Goal: Information Seeking & Learning: Find specific fact

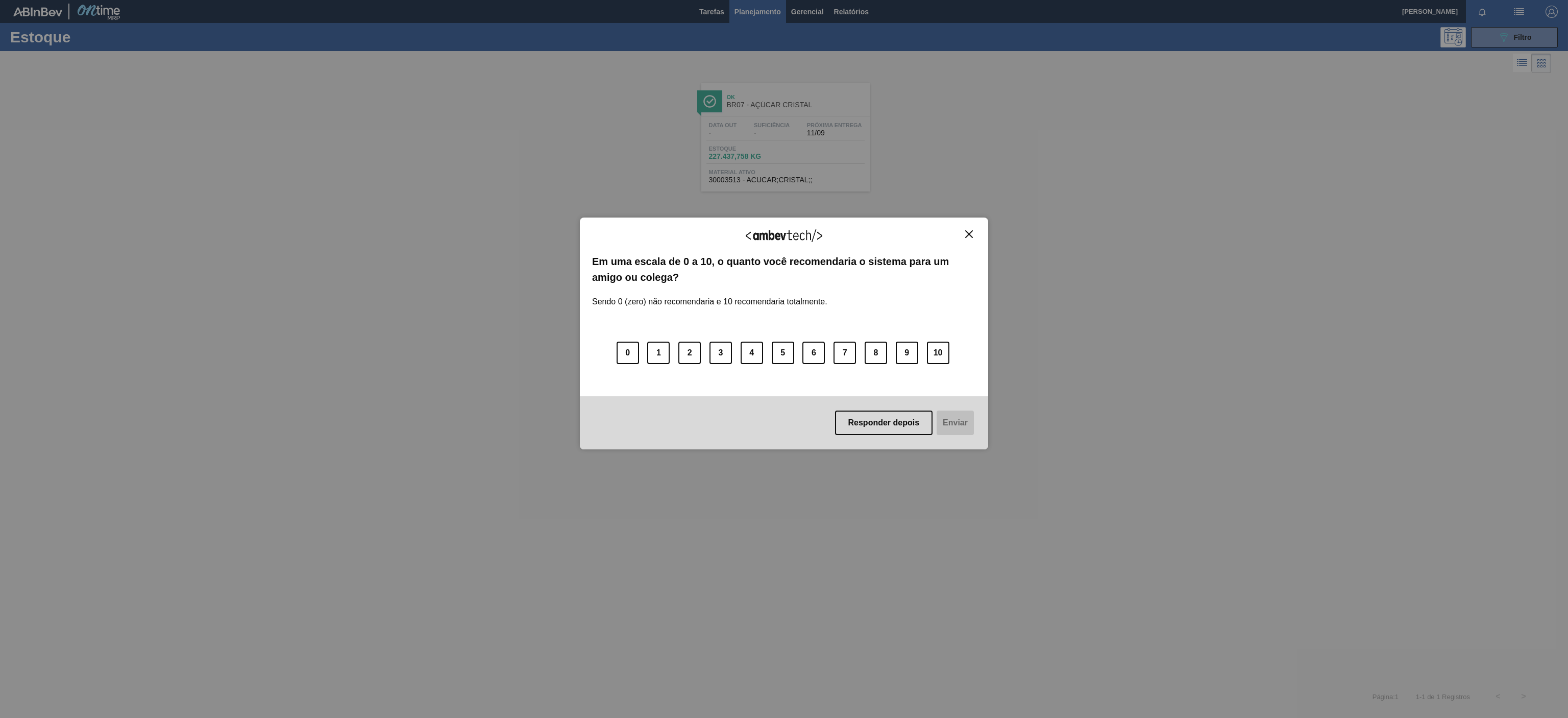
click at [971, 238] on img "Close" at bounding box center [969, 234] width 8 height 8
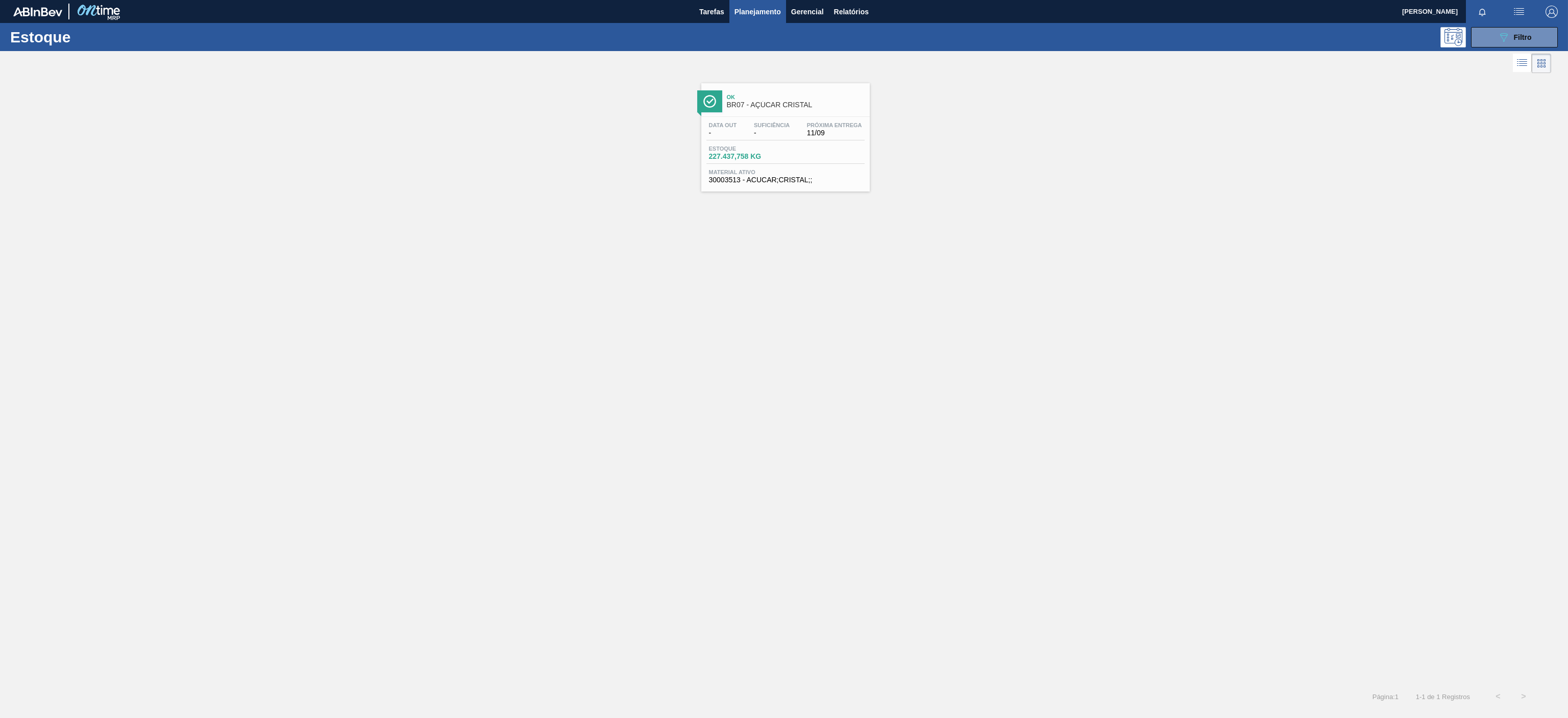
click at [766, 118] on div "Data out - Suficiência - Próxima Entrega 11/09 Estoque 227.437,758 KG Material …" at bounding box center [785, 152] width 169 height 69
click at [733, 12] on button "Planejamento" at bounding box center [758, 11] width 57 height 23
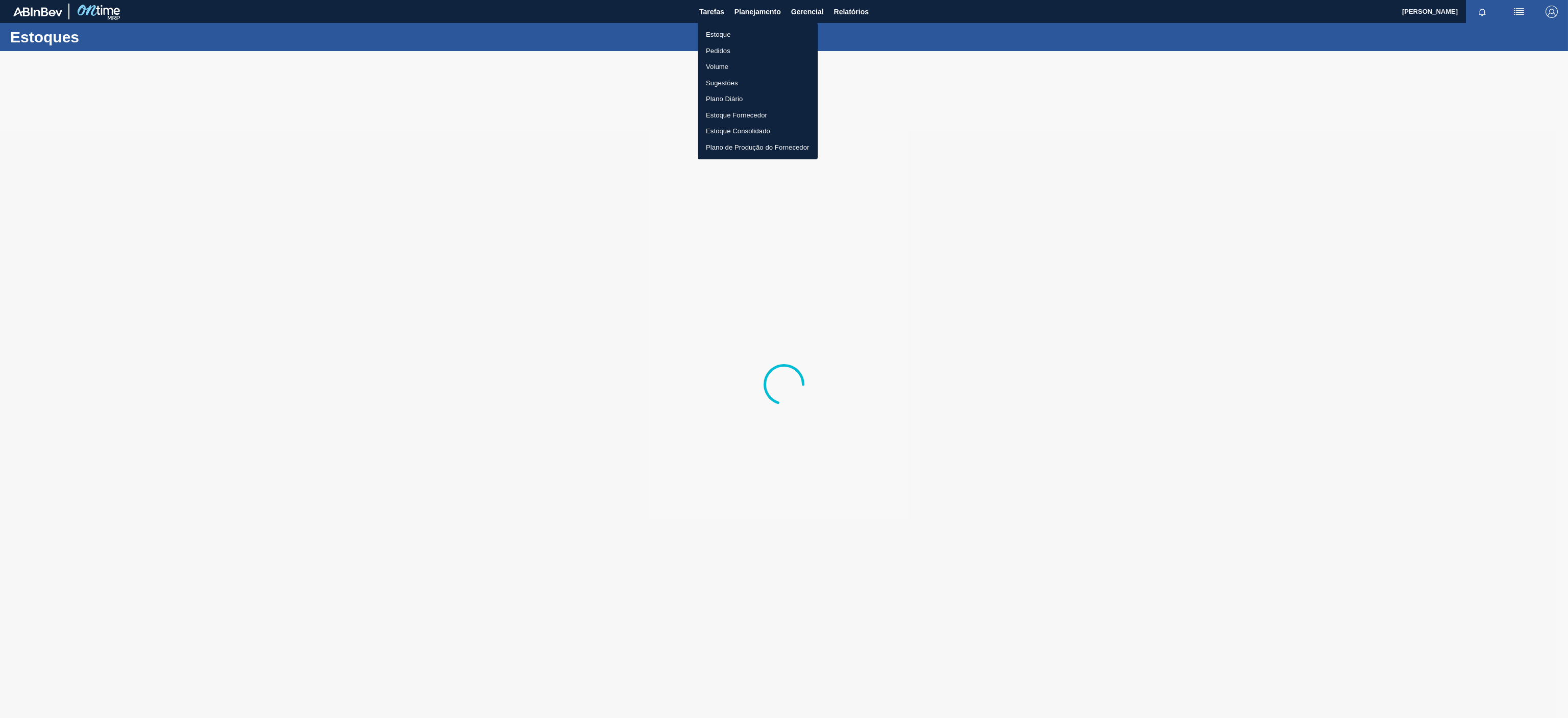
click at [712, 29] on li "Estoque" at bounding box center [757, 34] width 120 height 17
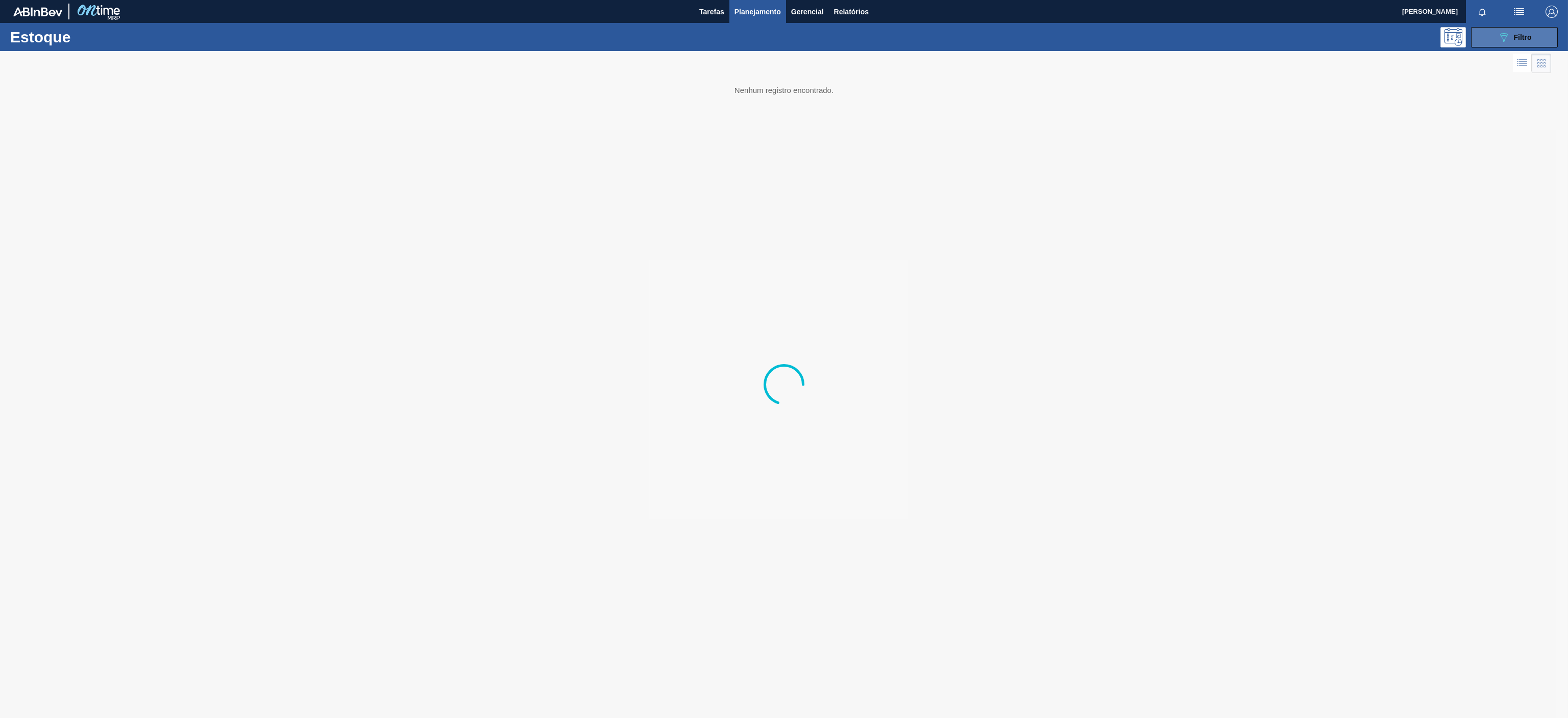
click at [1534, 46] on button "089F7B8B-B2A5-4AFE-B5C0-19BA573D28AC Filtro" at bounding box center [1514, 37] width 87 height 21
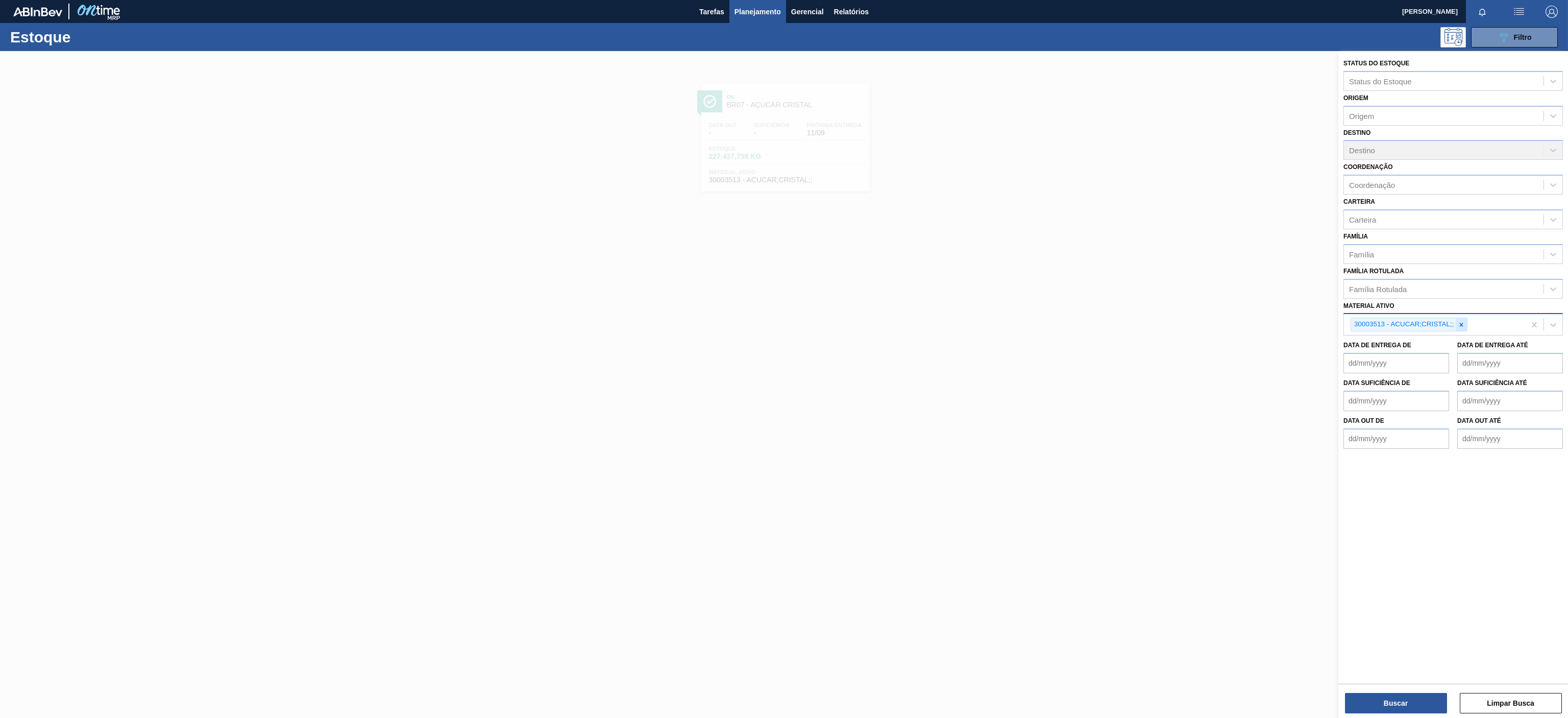
click at [1460, 326] on icon at bounding box center [1461, 324] width 7 height 7
paste ativo "30010210"
type ativo "30010210"
click at [1385, 344] on div "30010210 - GFA VIDRO 355ML;AMBAR;LN STD;;;" at bounding box center [1453, 348] width 220 height 19
click at [1374, 698] on button "Buscar" at bounding box center [1396, 703] width 102 height 21
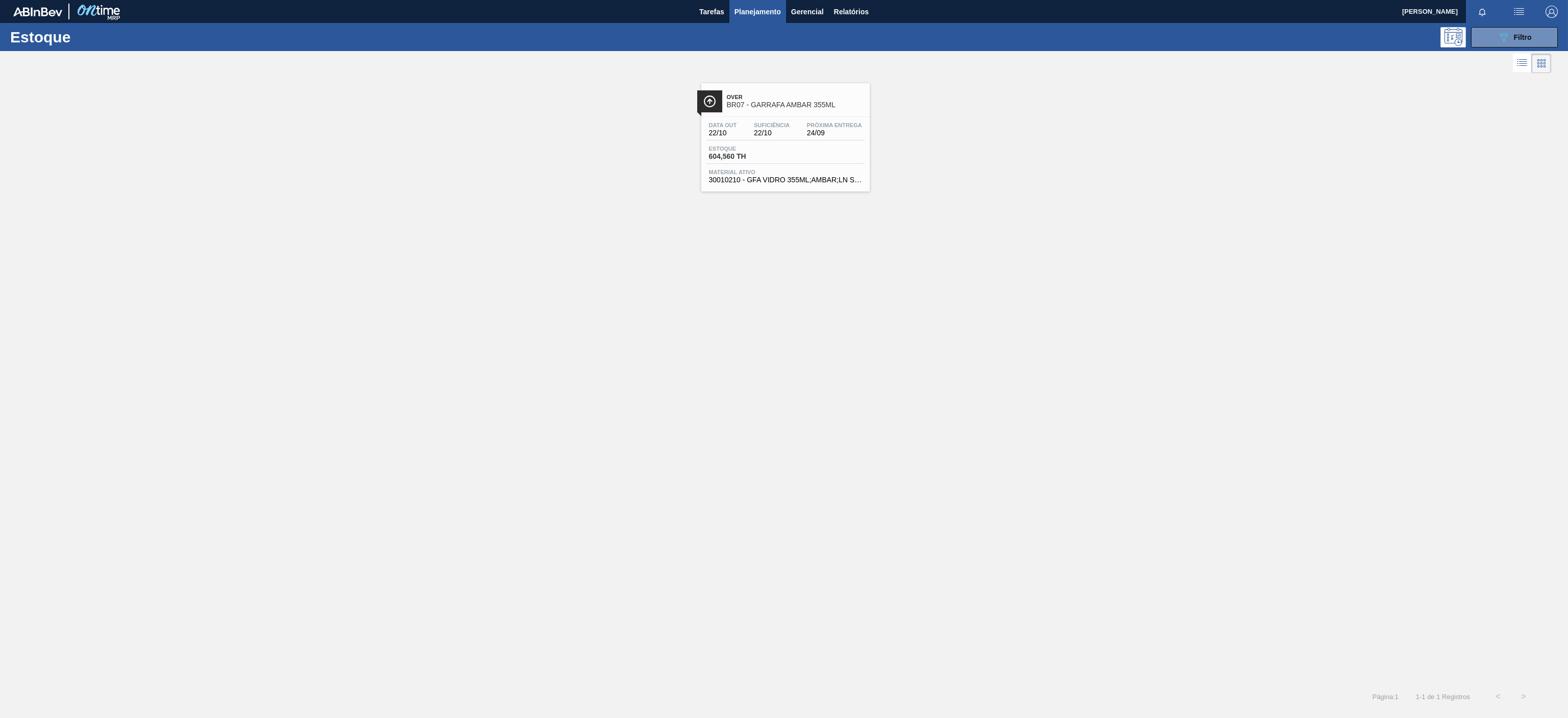
click at [819, 97] on span "Over" at bounding box center [796, 97] width 138 height 6
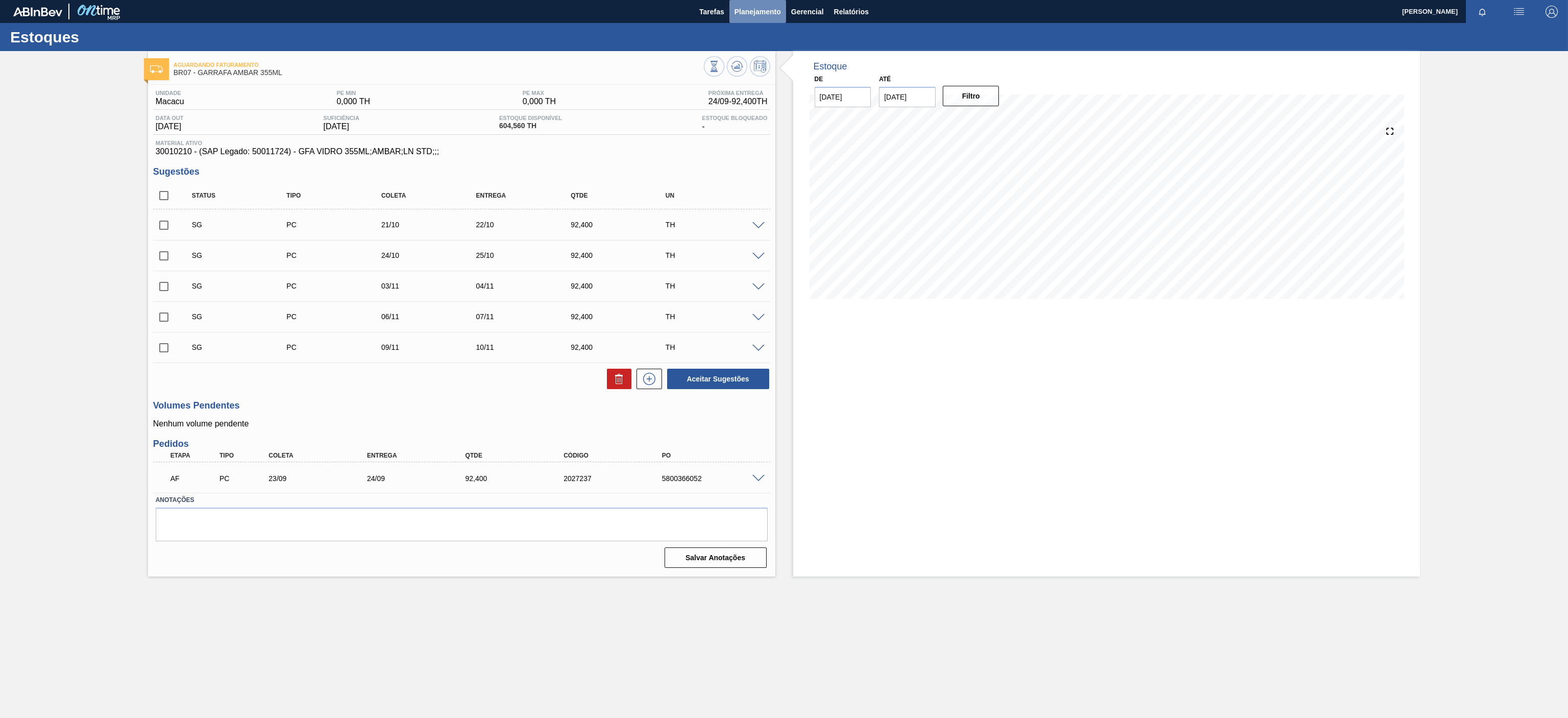
click at [745, 9] on span "Planejamento" at bounding box center [758, 11] width 46 height 13
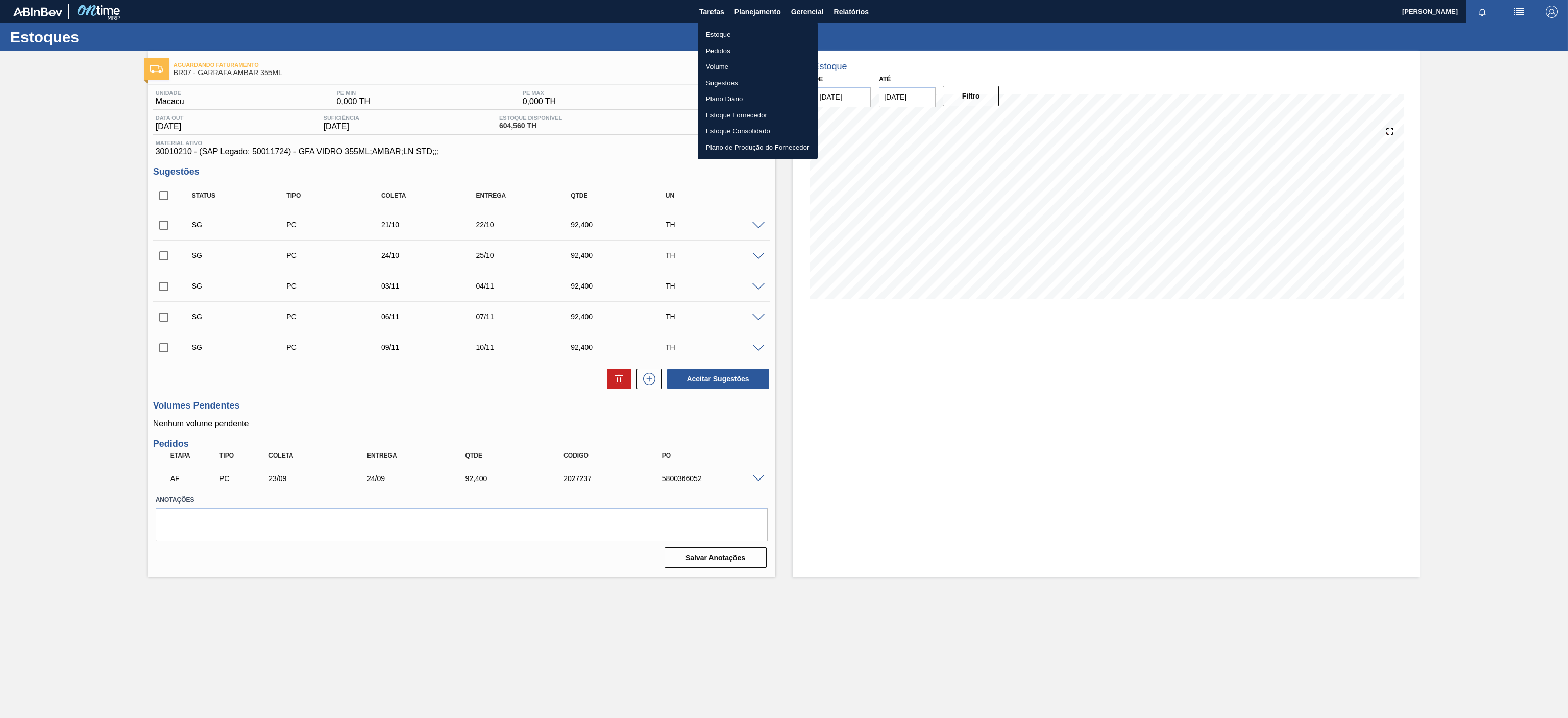
click at [714, 37] on li "Estoque" at bounding box center [757, 34] width 120 height 17
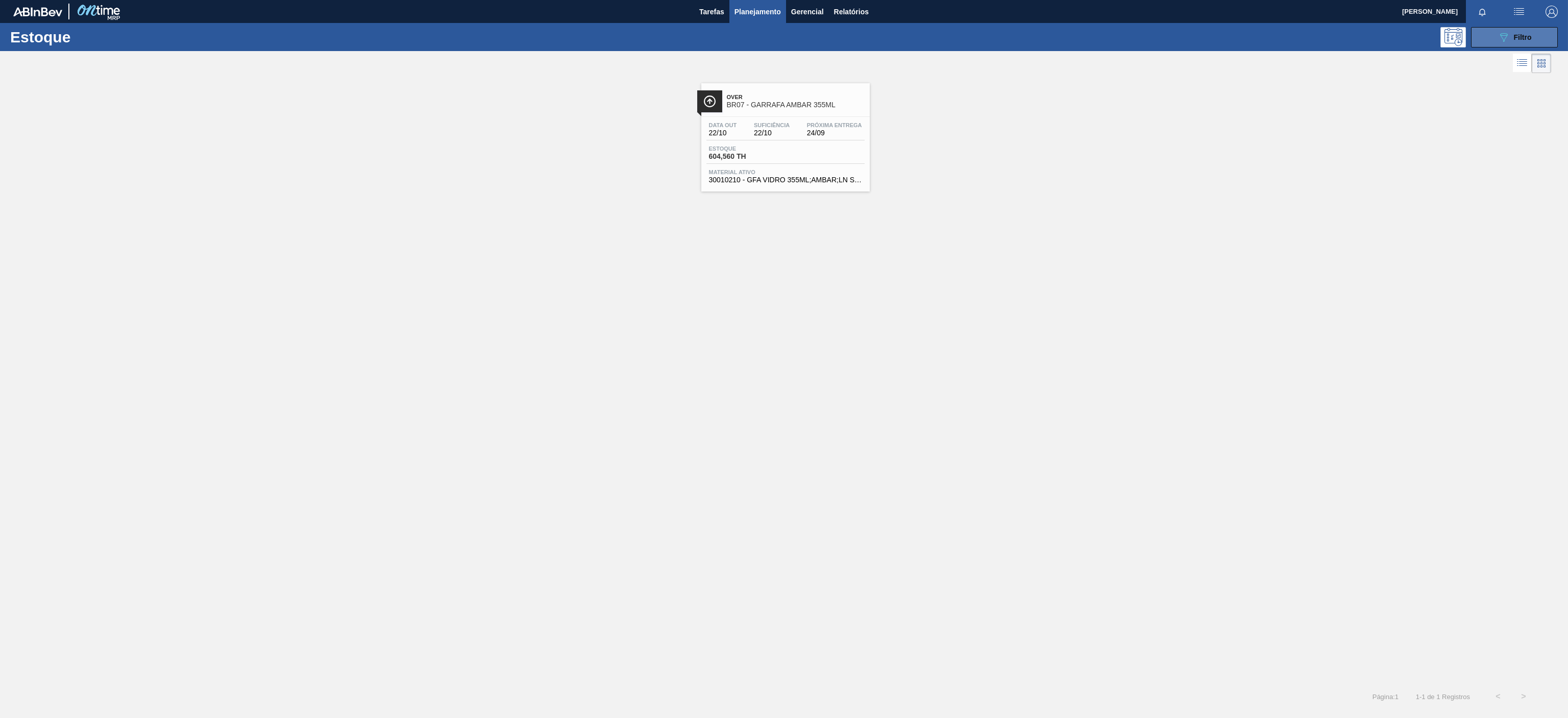
click at [1507, 42] on icon "089F7B8B-B2A5-4AFE-B5C0-19BA573D28AC" at bounding box center [1503, 37] width 13 height 13
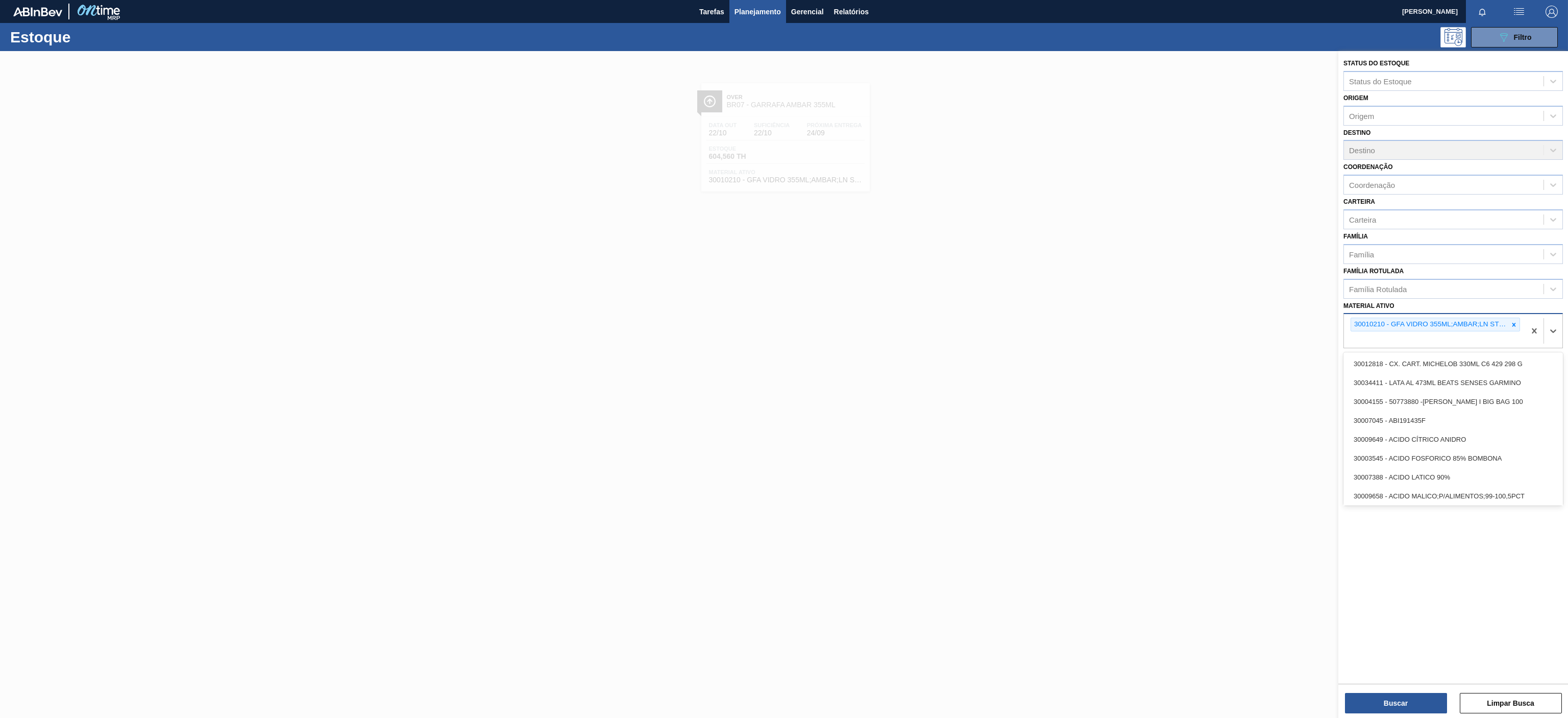
click at [1519, 325] on div "30010210 - GFA VIDRO 355ML;AMBAR;LN STD;;;" at bounding box center [1435, 324] width 169 height 14
click at [1510, 331] on div at bounding box center [1514, 324] width 11 height 13
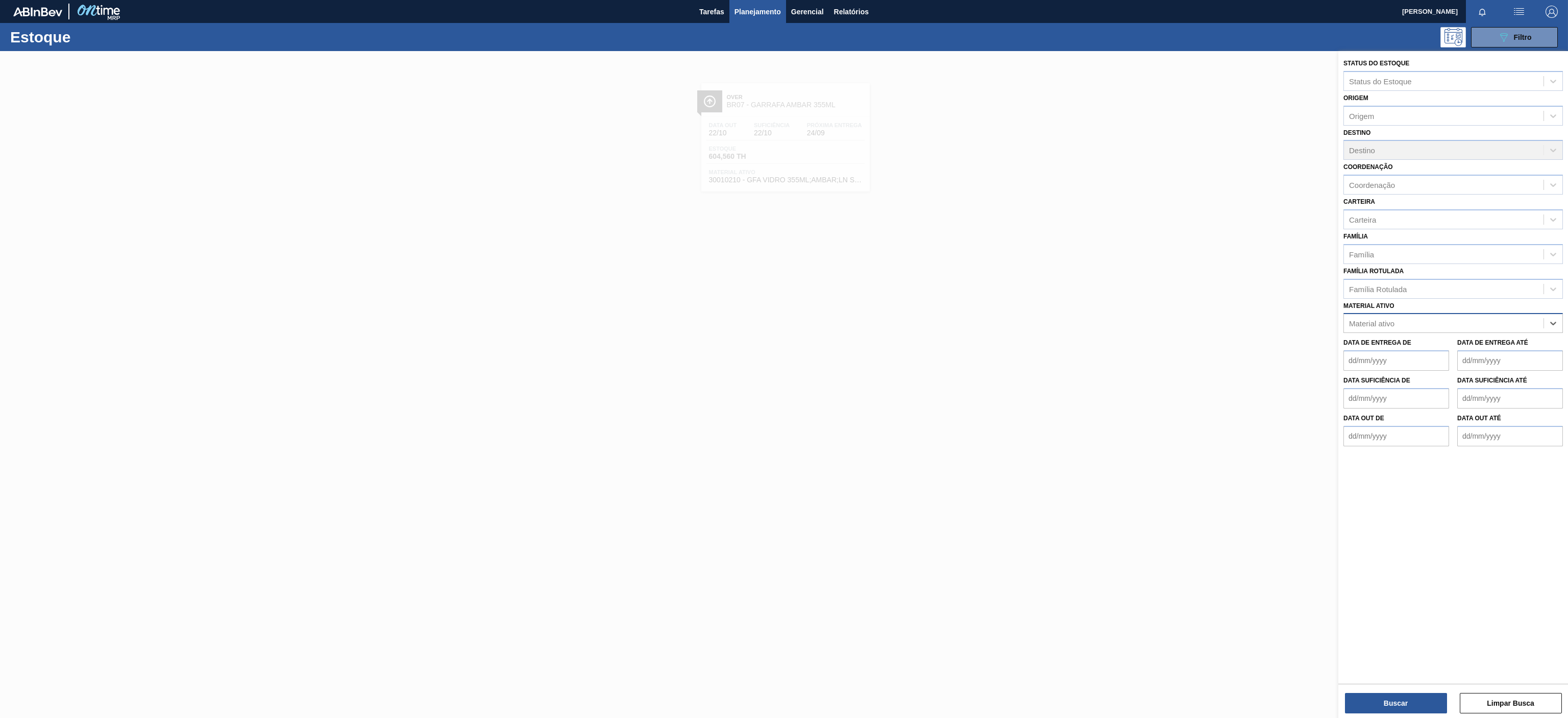
paste ativo "30009591"
type ativo "30009591"
click at [1419, 355] on div "30009591 - PREFORMA 13,7G VERDE RECICLADA" at bounding box center [1453, 348] width 220 height 19
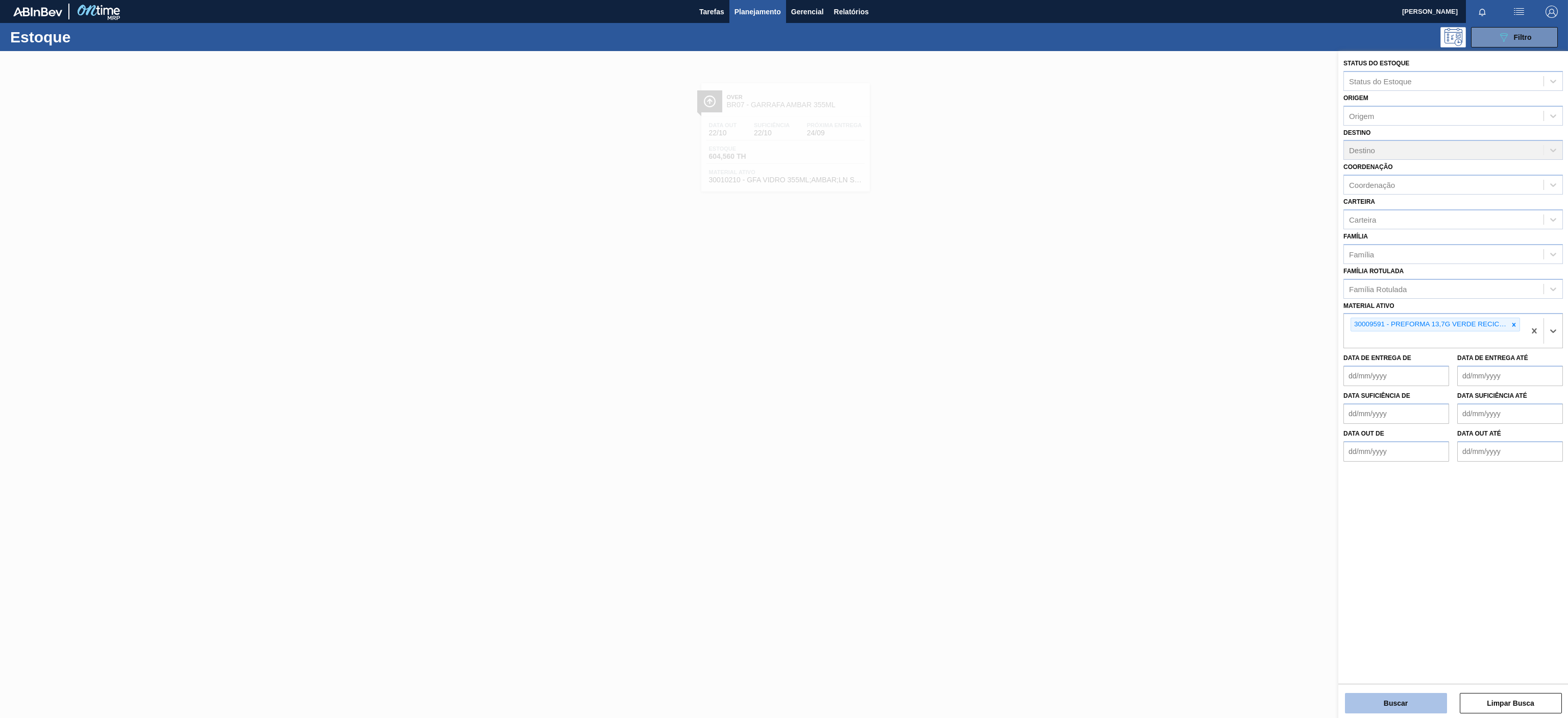
click at [1368, 701] on button "Buscar" at bounding box center [1396, 703] width 102 height 21
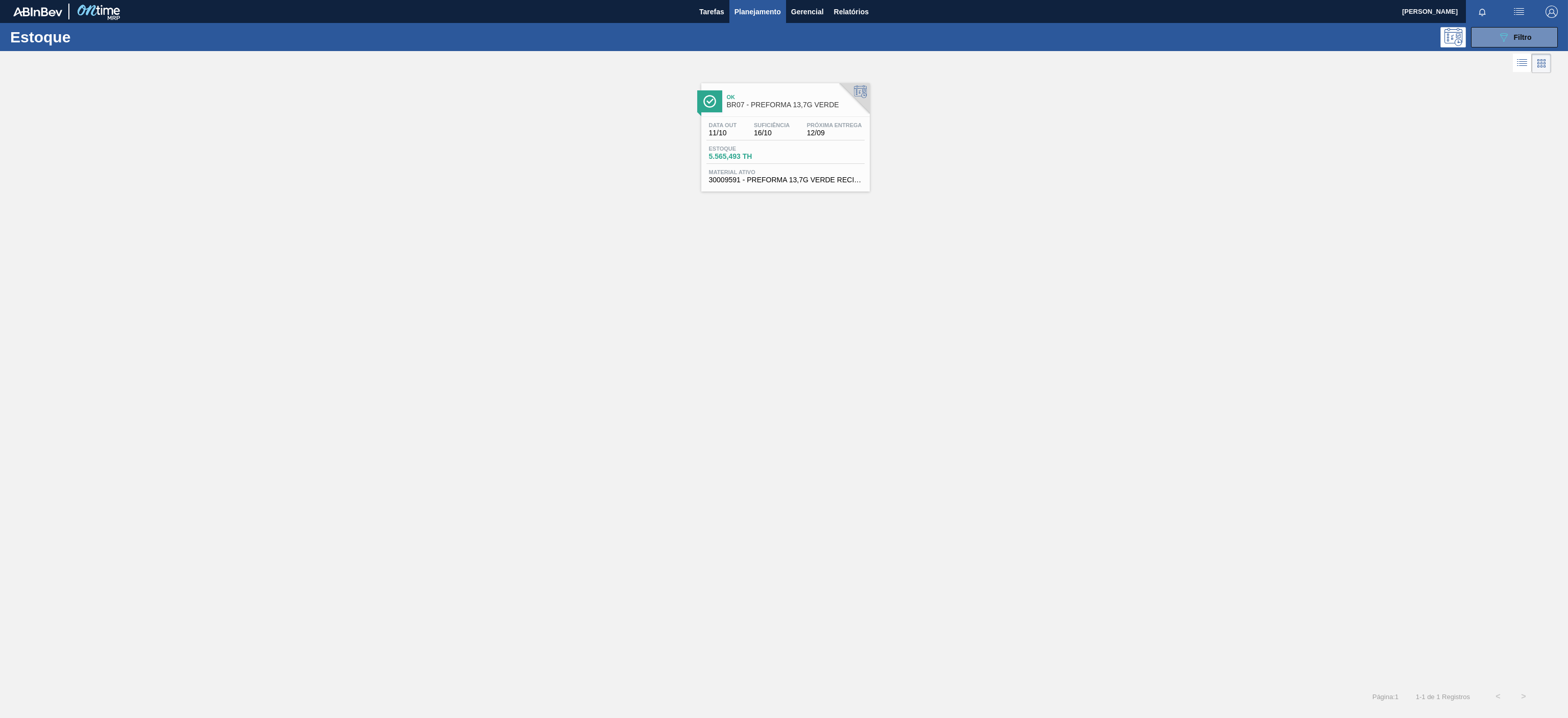
click at [1521, 48] on div "Estoque 089F7B8B-B2A5-4AFE-B5C0-19BA573D28AC Filtro" at bounding box center [784, 37] width 1568 height 28
click at [1503, 32] on icon "089F7B8B-B2A5-4AFE-B5C0-19BA573D28AC" at bounding box center [1503, 37] width 13 height 13
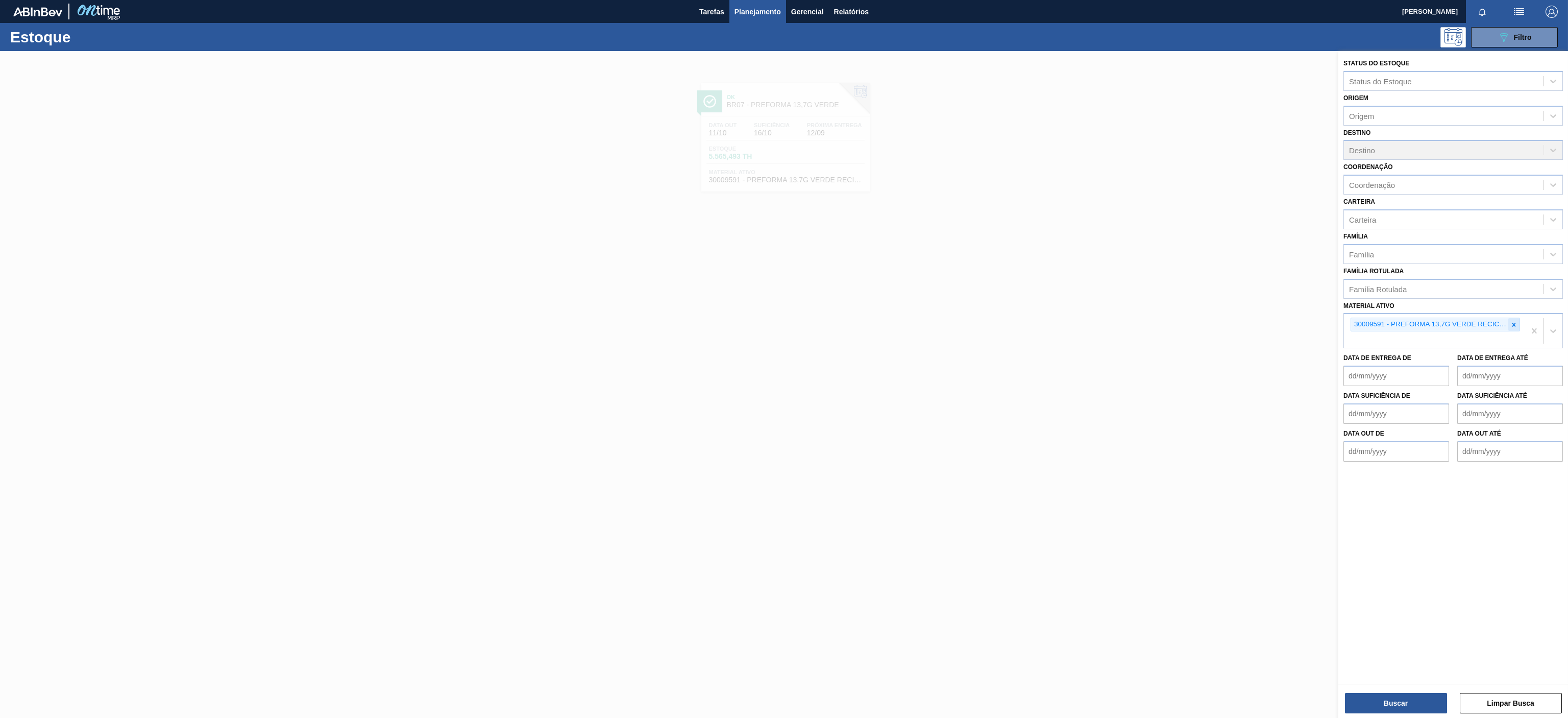
click at [1514, 322] on icon at bounding box center [1514, 324] width 7 height 7
paste ativo "30030372"
type ativo "30030372"
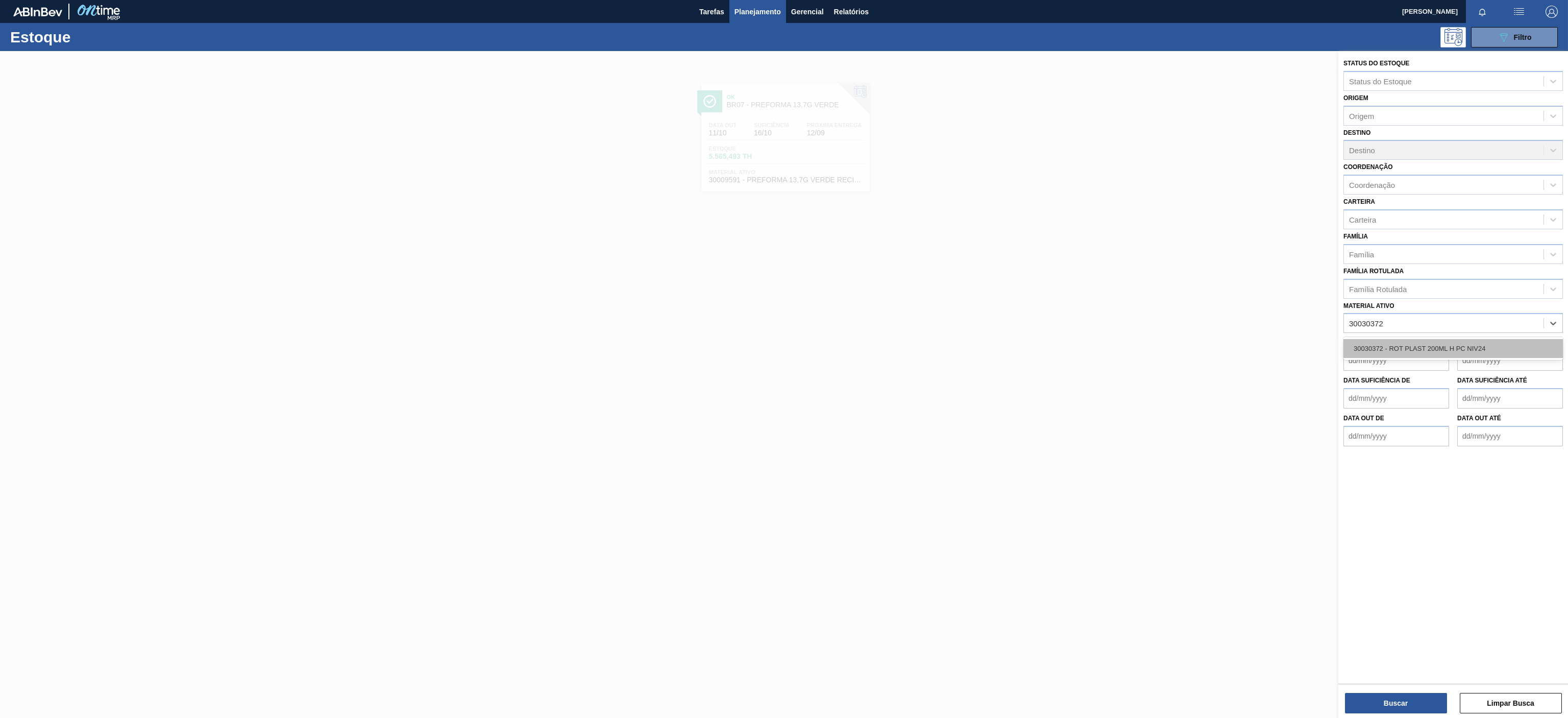
click at [1391, 349] on div "30030372 - ROT PLAST 200ML H PC NIV24" at bounding box center [1453, 348] width 220 height 19
click at [1409, 706] on button "Buscar" at bounding box center [1396, 703] width 102 height 21
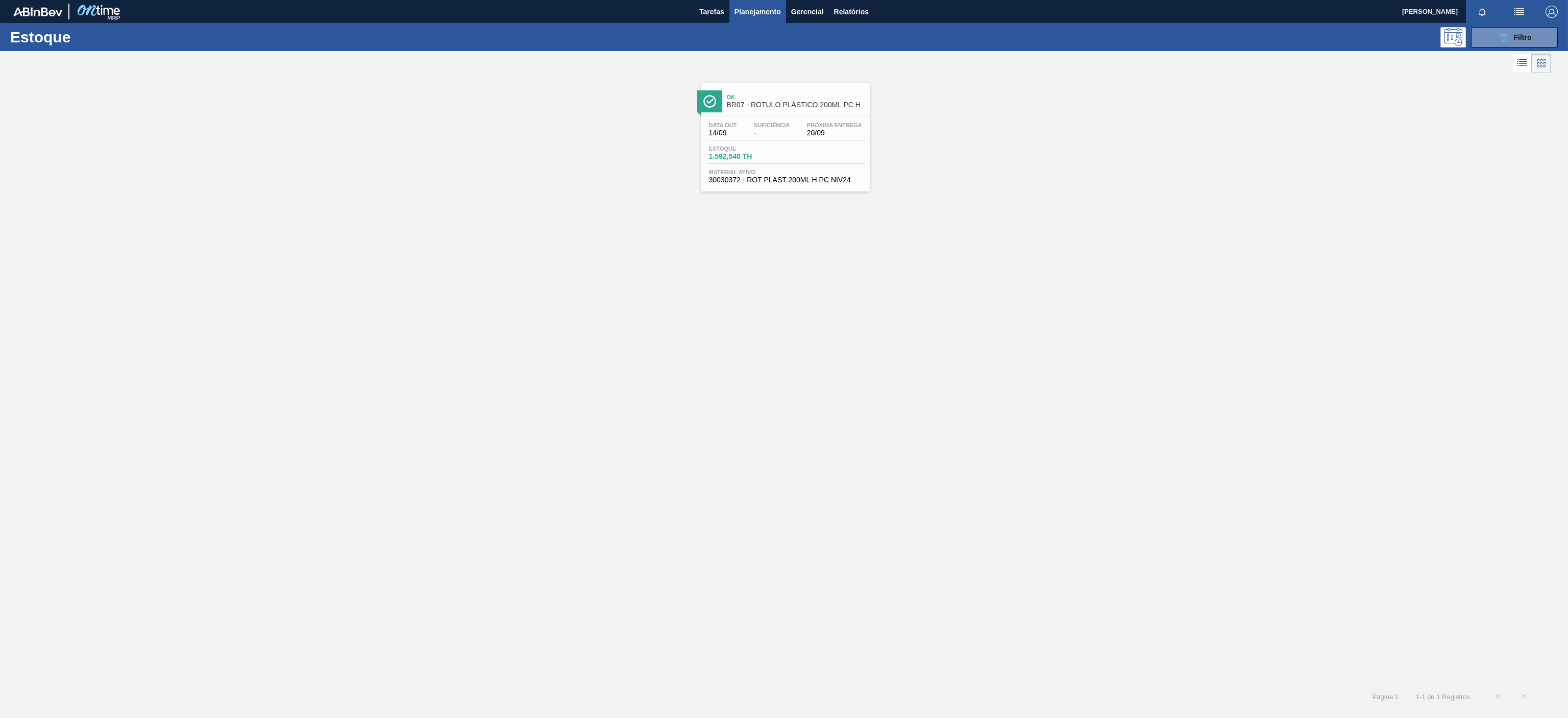
click at [794, 111] on div "Ok BR07 - RÓTULO PLÁSTICO 200ML PC H" at bounding box center [796, 101] width 138 height 23
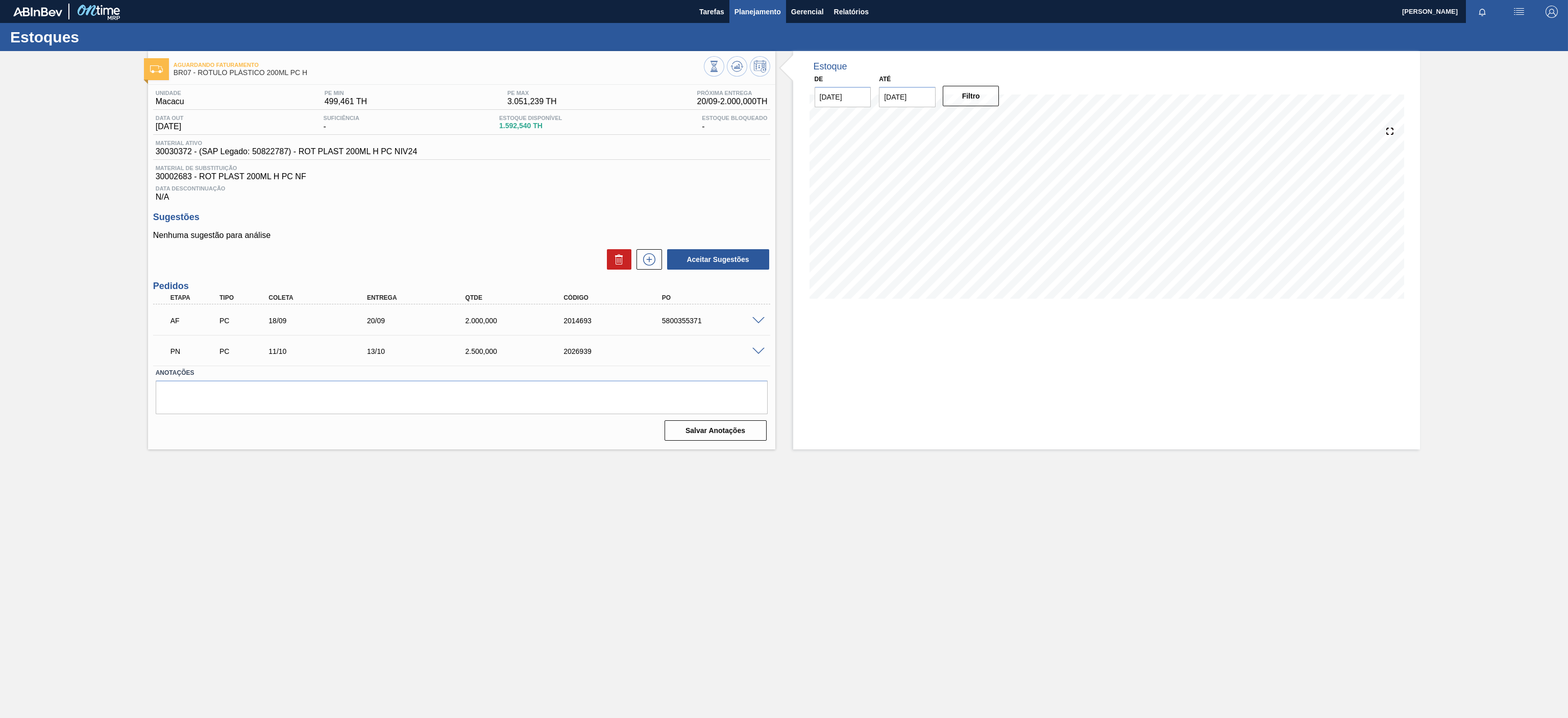
click at [759, 3] on button "Planejamento" at bounding box center [758, 11] width 57 height 23
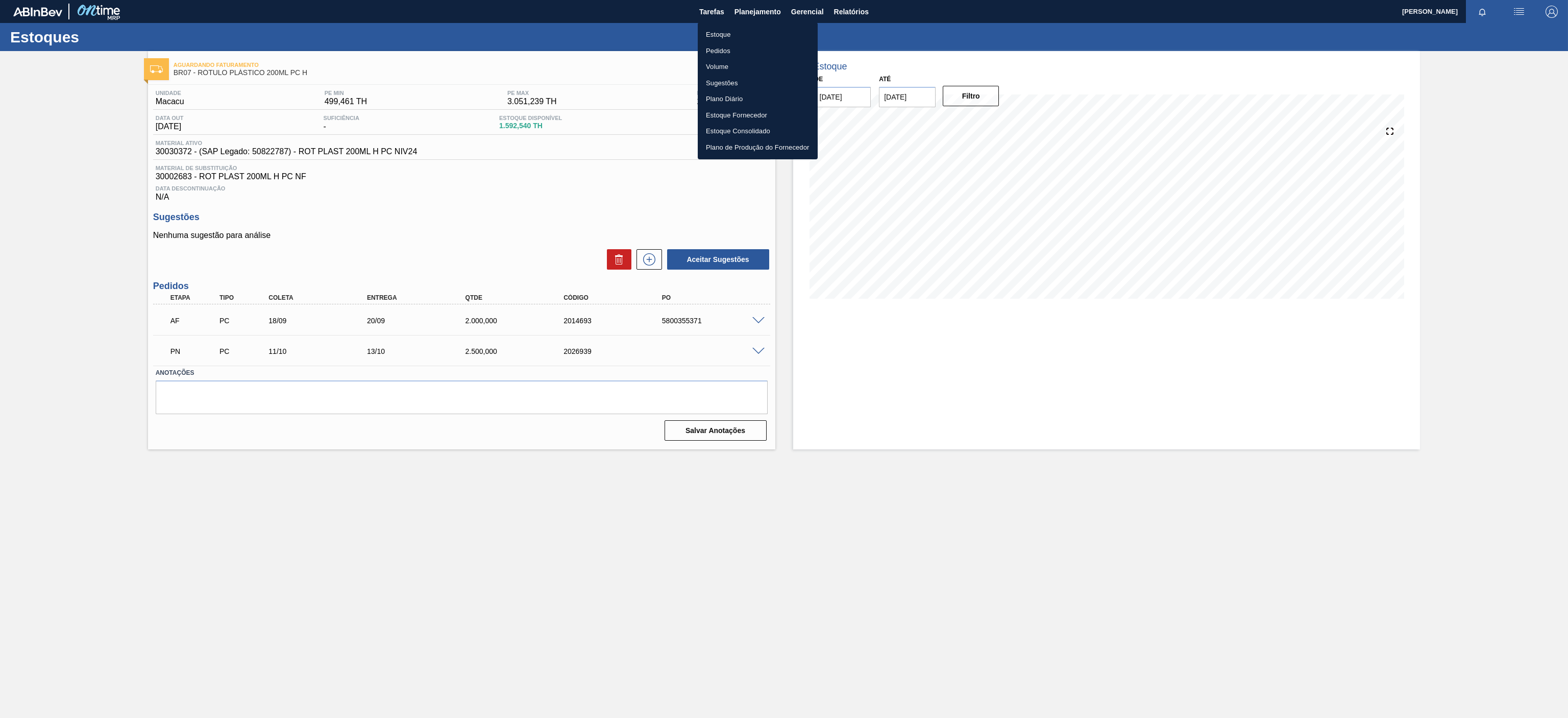
click at [718, 42] on li "Estoque" at bounding box center [757, 34] width 120 height 17
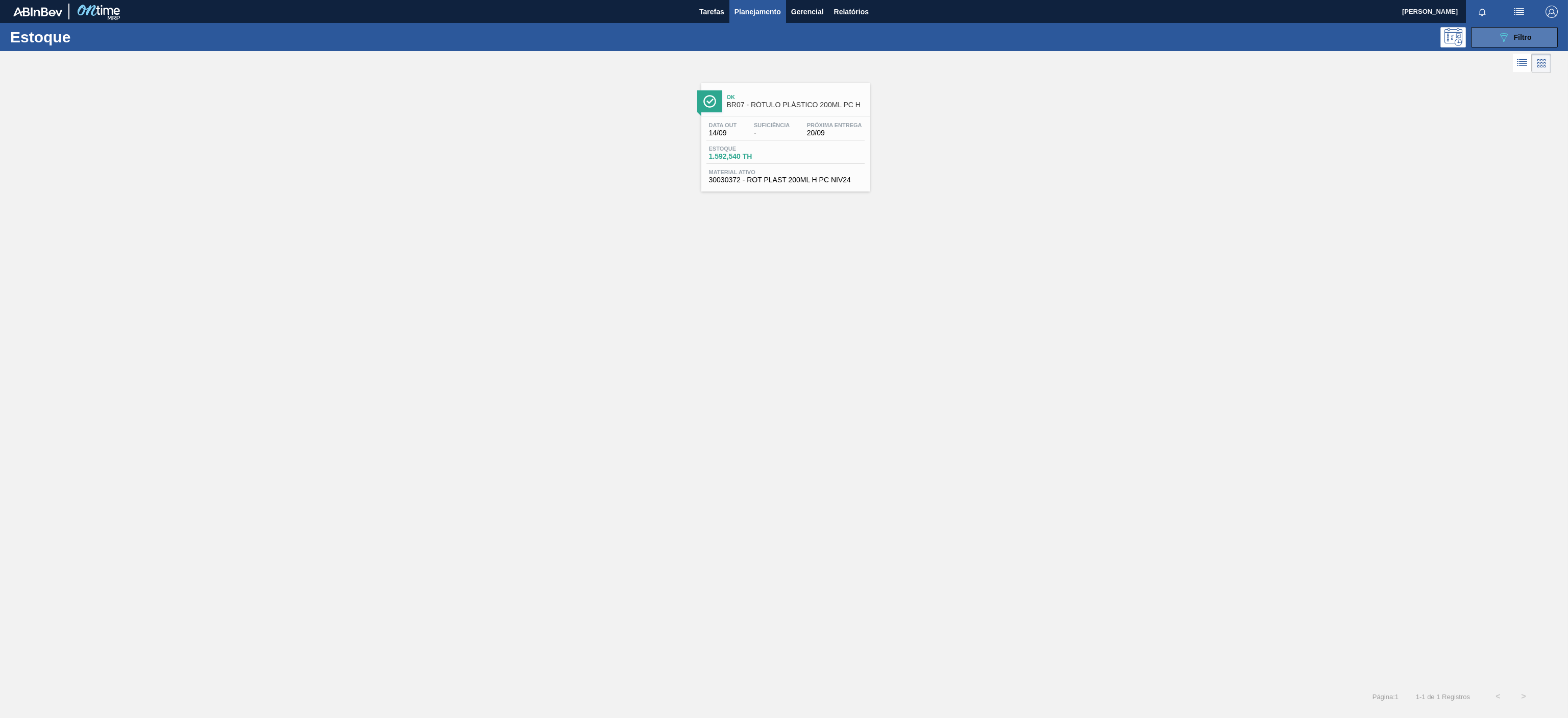
click at [1495, 46] on button "089F7B8B-B2A5-4AFE-B5C0-19BA573D28AC Filtro" at bounding box center [1514, 37] width 87 height 21
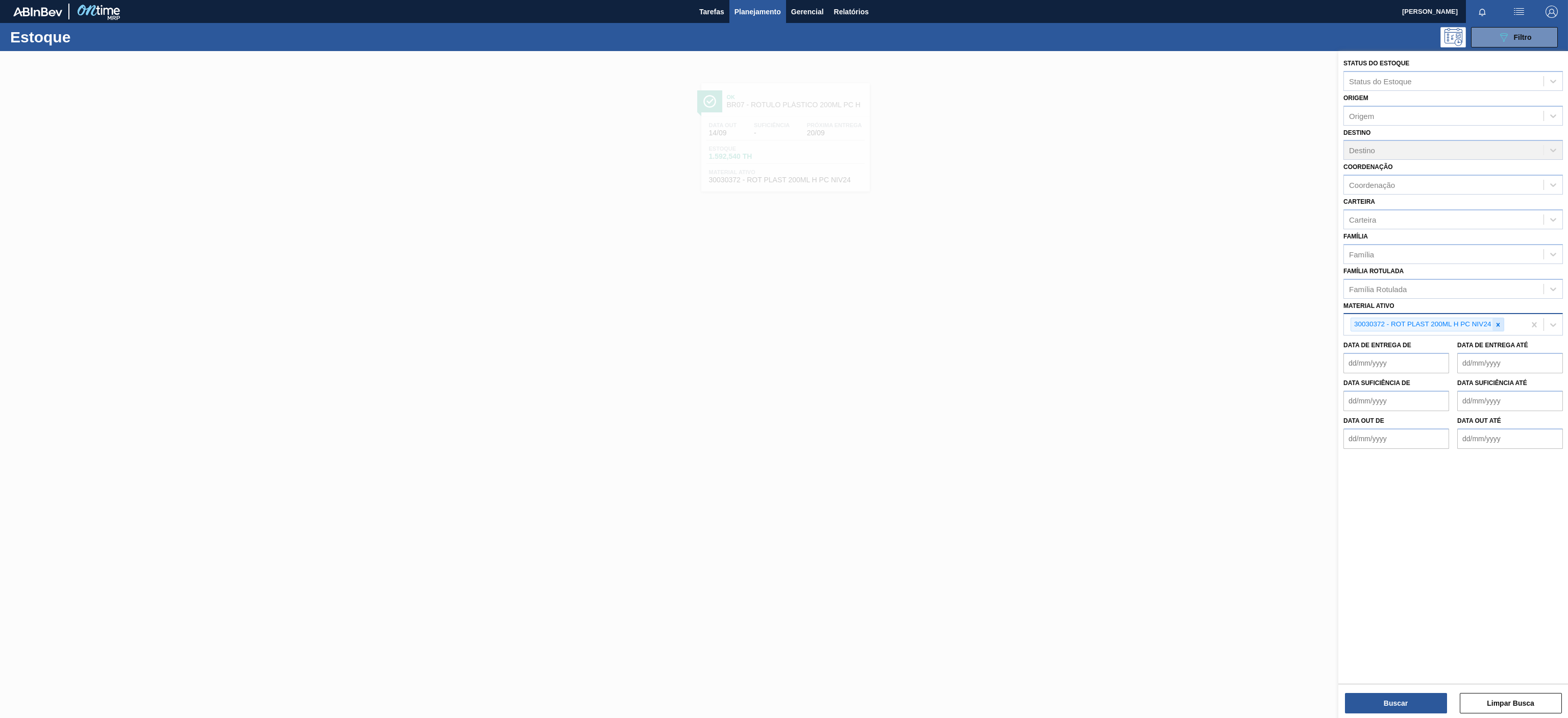
click at [1497, 330] on div at bounding box center [1498, 324] width 11 height 13
paste ativo "30034325"
type ativo "30034325"
click at [1460, 343] on div "30034325 - ROT PLAST 200ML H GCA ZERO S CL NIV25" at bounding box center [1453, 348] width 220 height 19
click at [1378, 712] on button "Buscar" at bounding box center [1396, 703] width 102 height 21
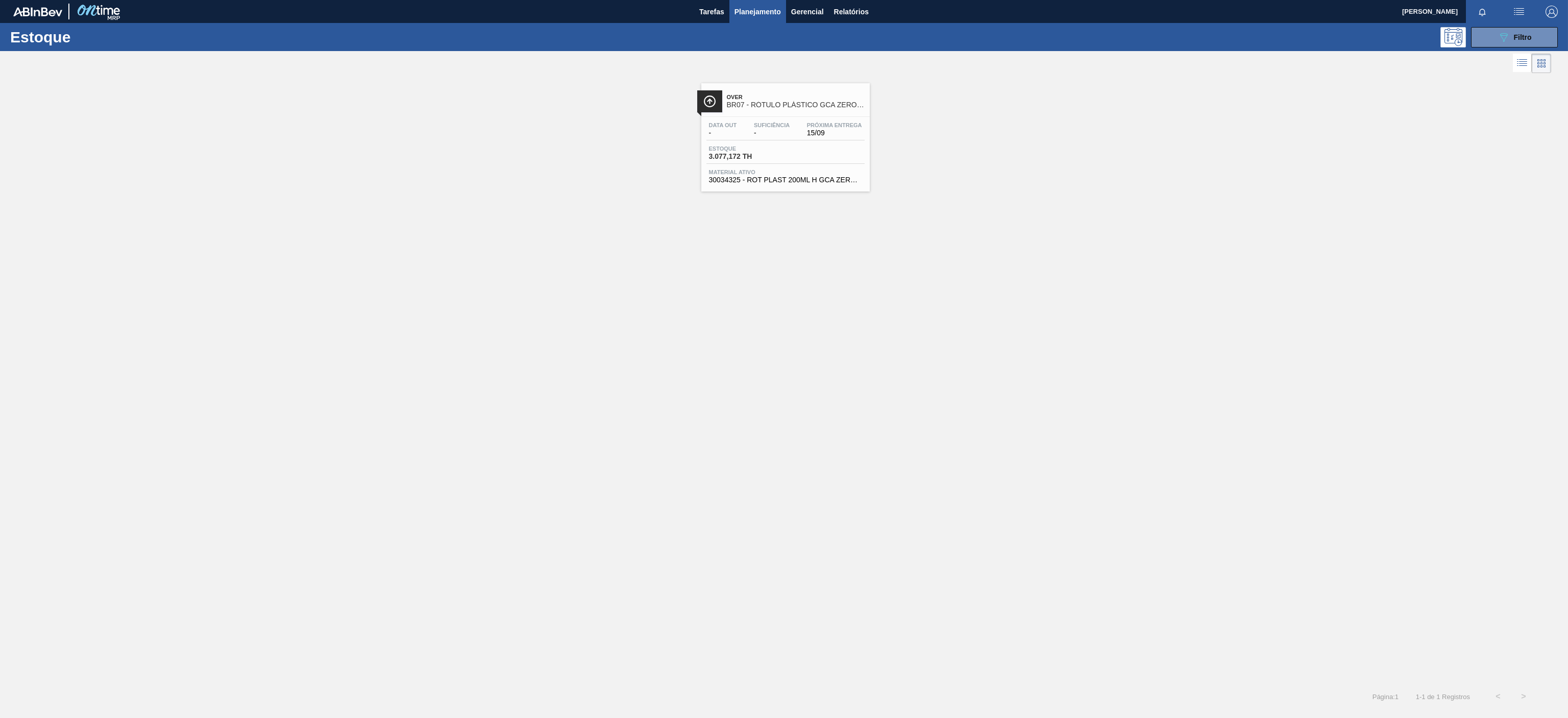
click at [784, 99] on span "Over" at bounding box center [796, 97] width 138 height 6
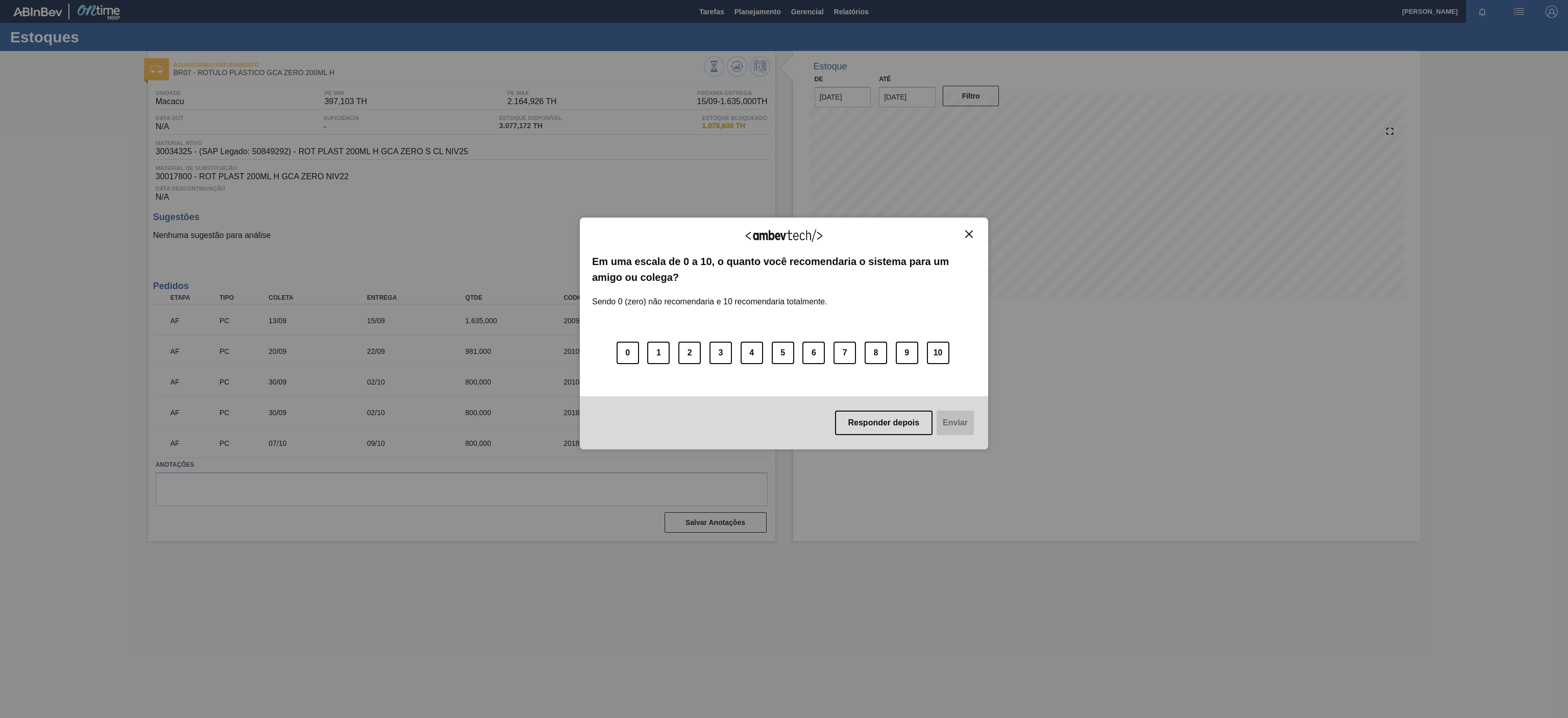
click at [978, 234] on div "Agradecemos seu feedback! Em uma escala de 0 a 10, o quanto você recomendaria o…" at bounding box center [784, 334] width 408 height 232
click at [964, 230] on button "Close" at bounding box center [969, 234] width 14 height 9
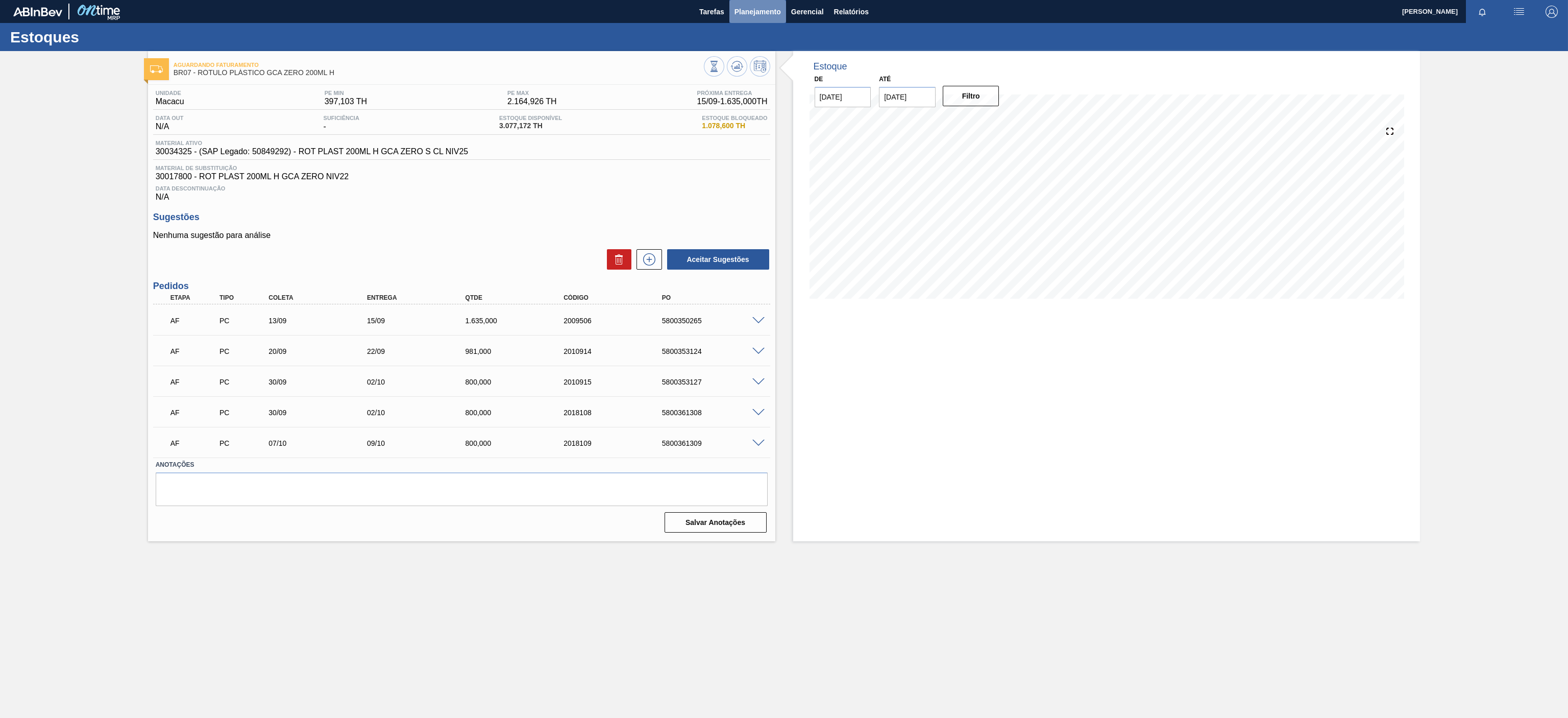
click at [763, 8] on span "Planejamento" at bounding box center [758, 11] width 46 height 13
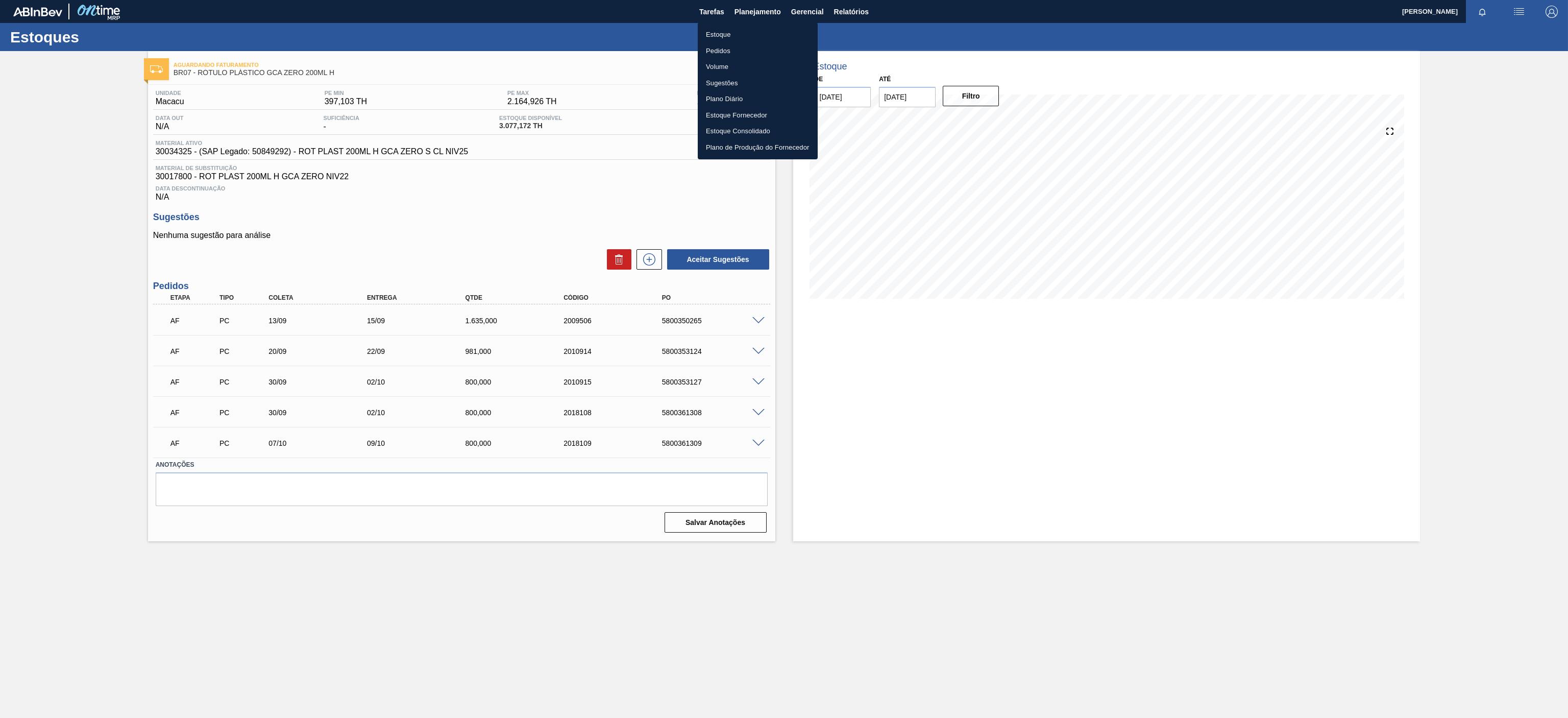
click at [731, 34] on li "Estoque" at bounding box center [757, 34] width 120 height 17
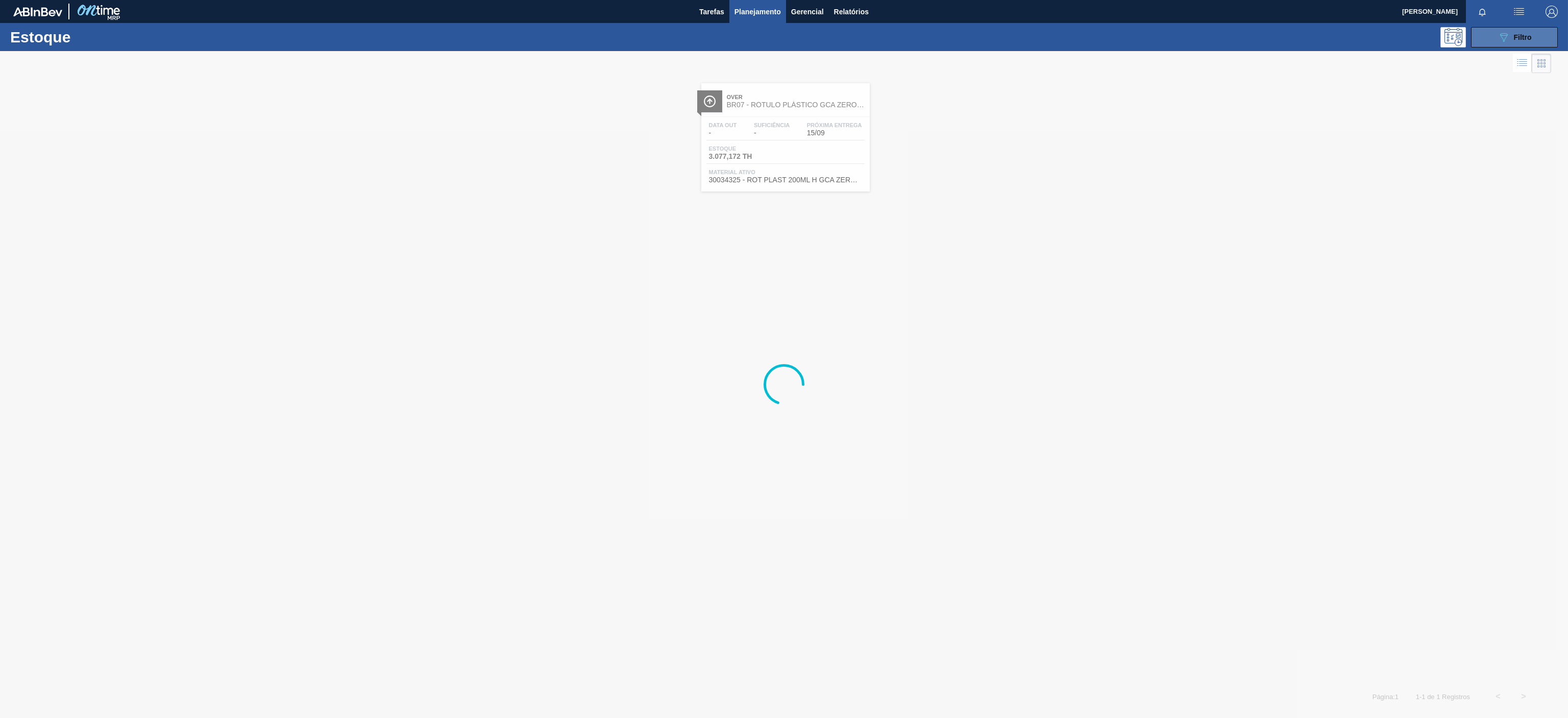
click at [1510, 36] on div "089F7B8B-B2A5-4AFE-B5C0-19BA573D28AC Filtro" at bounding box center [1514, 37] width 34 height 13
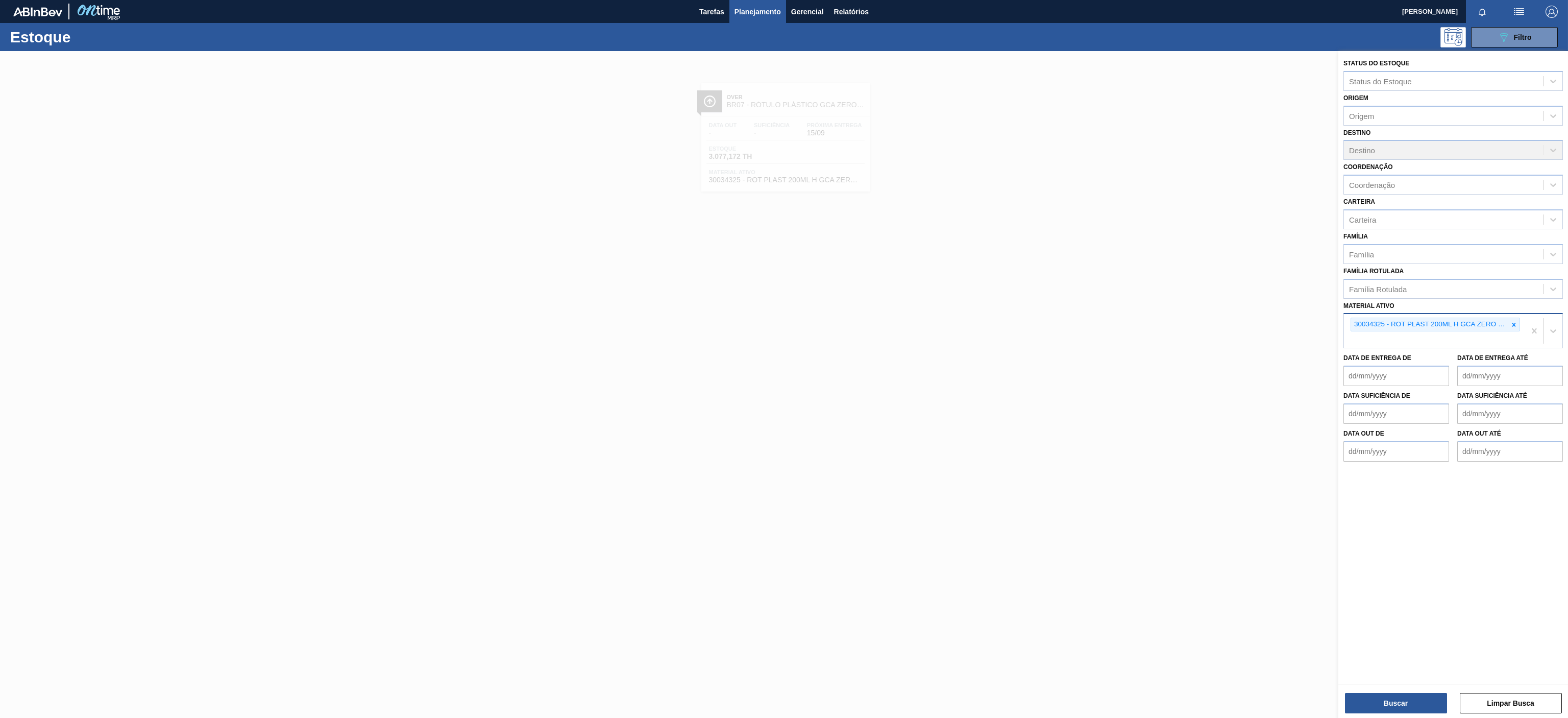
click at [1514, 326] on icon at bounding box center [1514, 324] width 7 height 7
paste ativo "30002293"
type ativo "30002293"
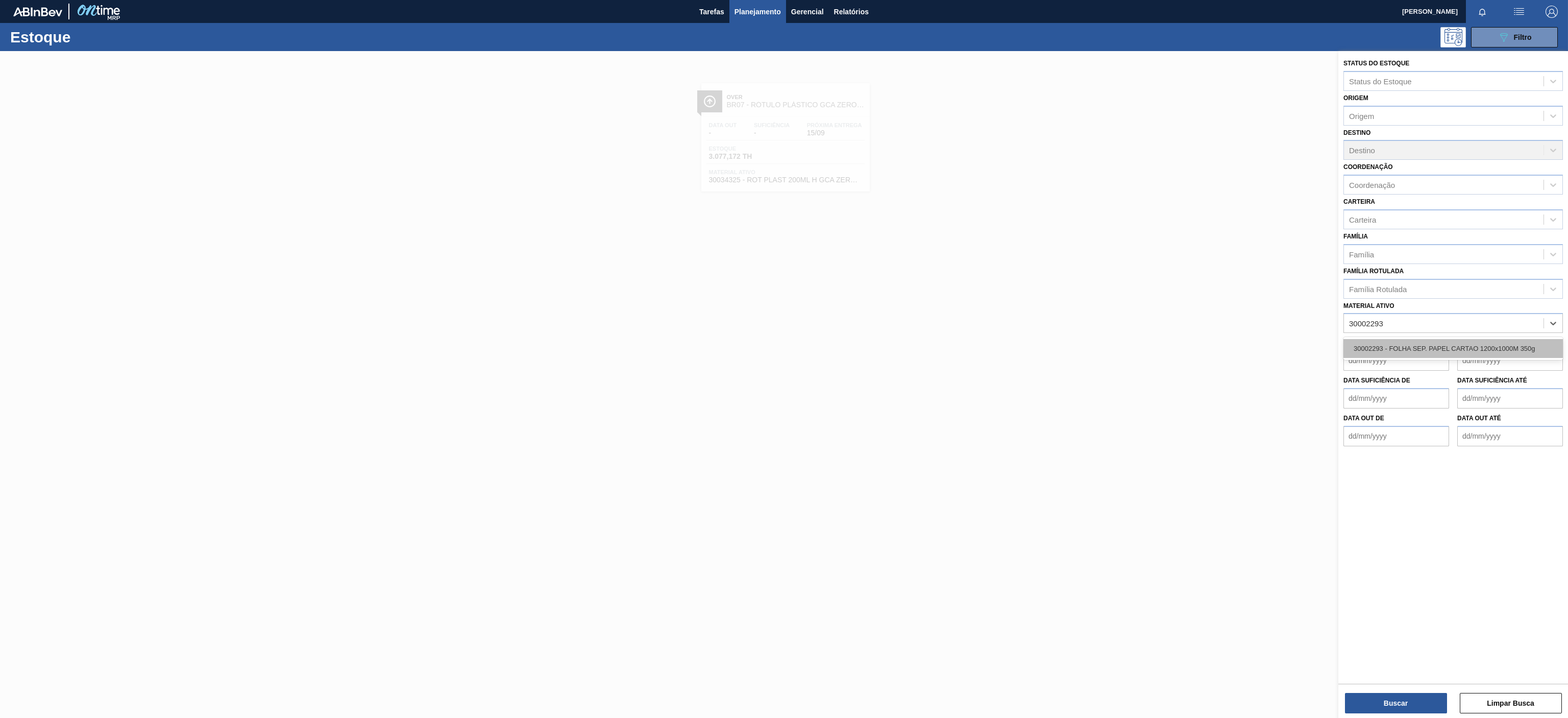
click at [1392, 351] on div "30002293 - FOLHA SEP. PAPEL CARTAO 1200x1000M 350g" at bounding box center [1453, 348] width 220 height 19
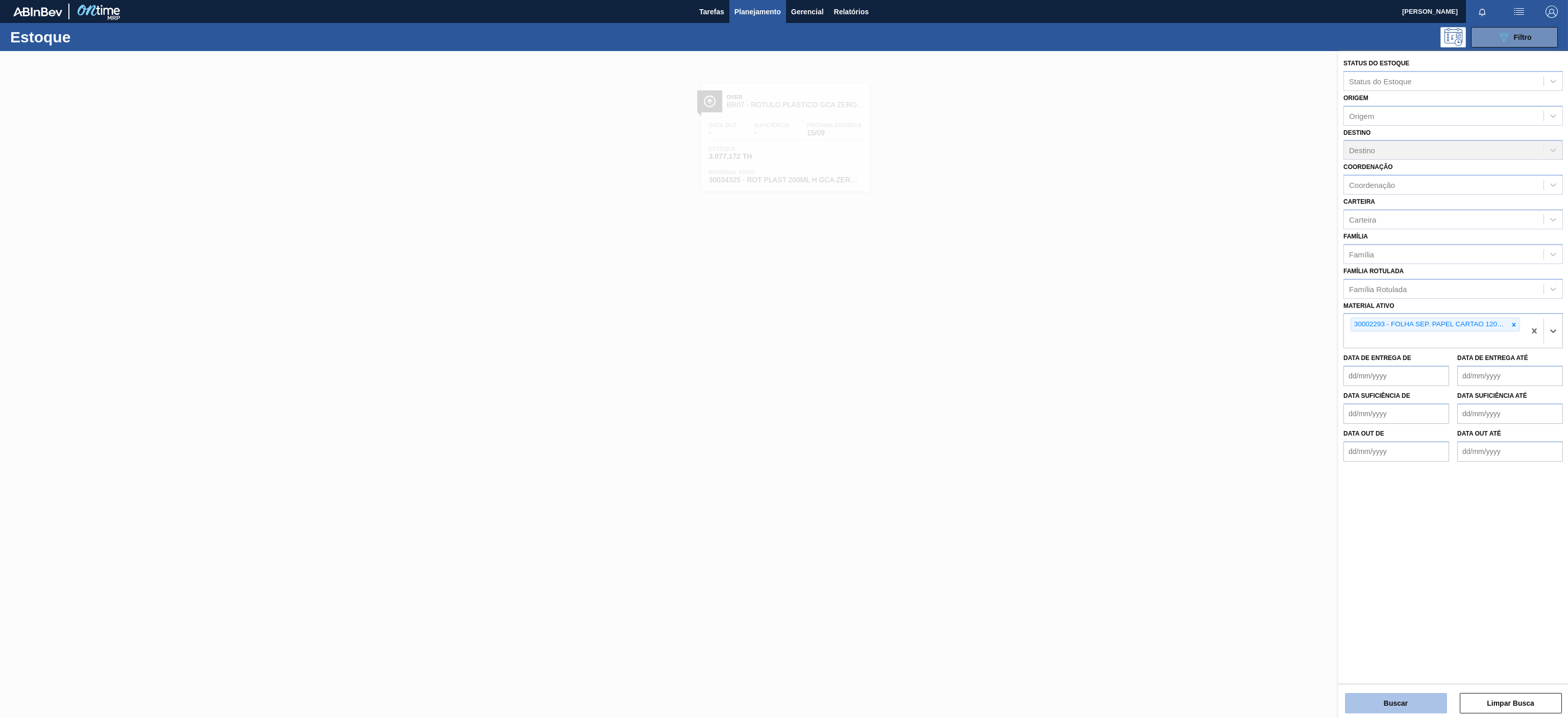
click at [1405, 705] on button "Buscar" at bounding box center [1396, 703] width 102 height 21
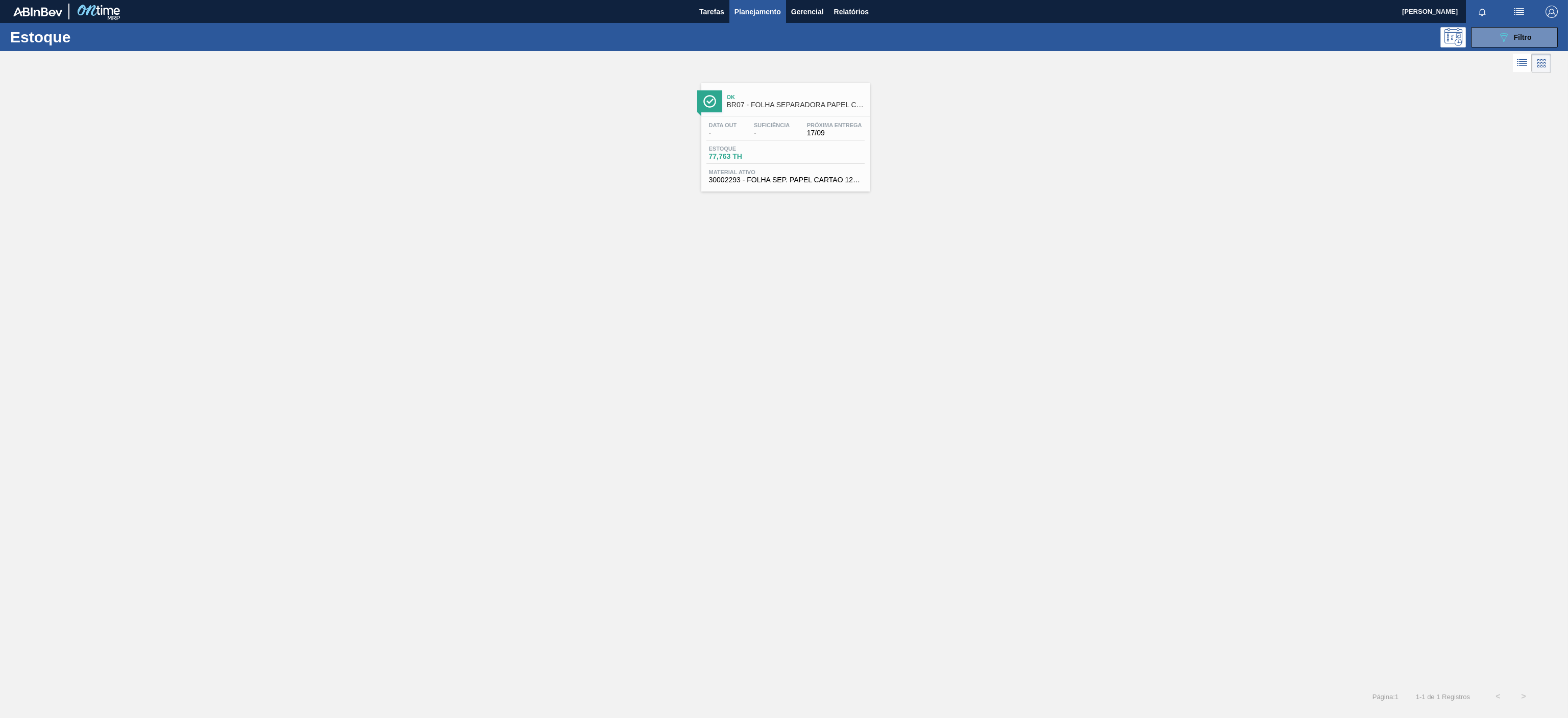
click at [800, 105] on span "BR07 - FOLHA SEPARADORA PAPEL CARTÃO" at bounding box center [796, 105] width 138 height 8
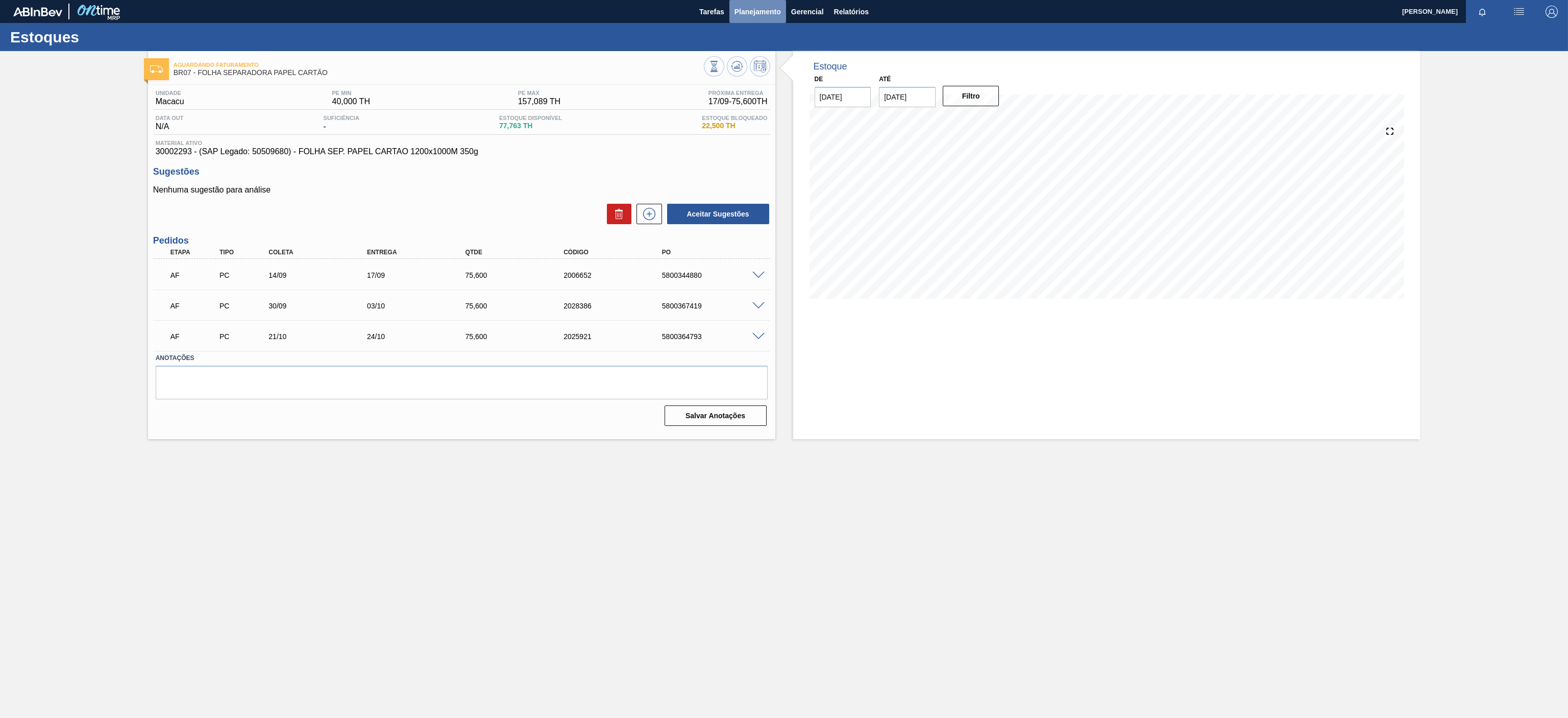
click at [759, 12] on span "Planejamento" at bounding box center [758, 11] width 46 height 13
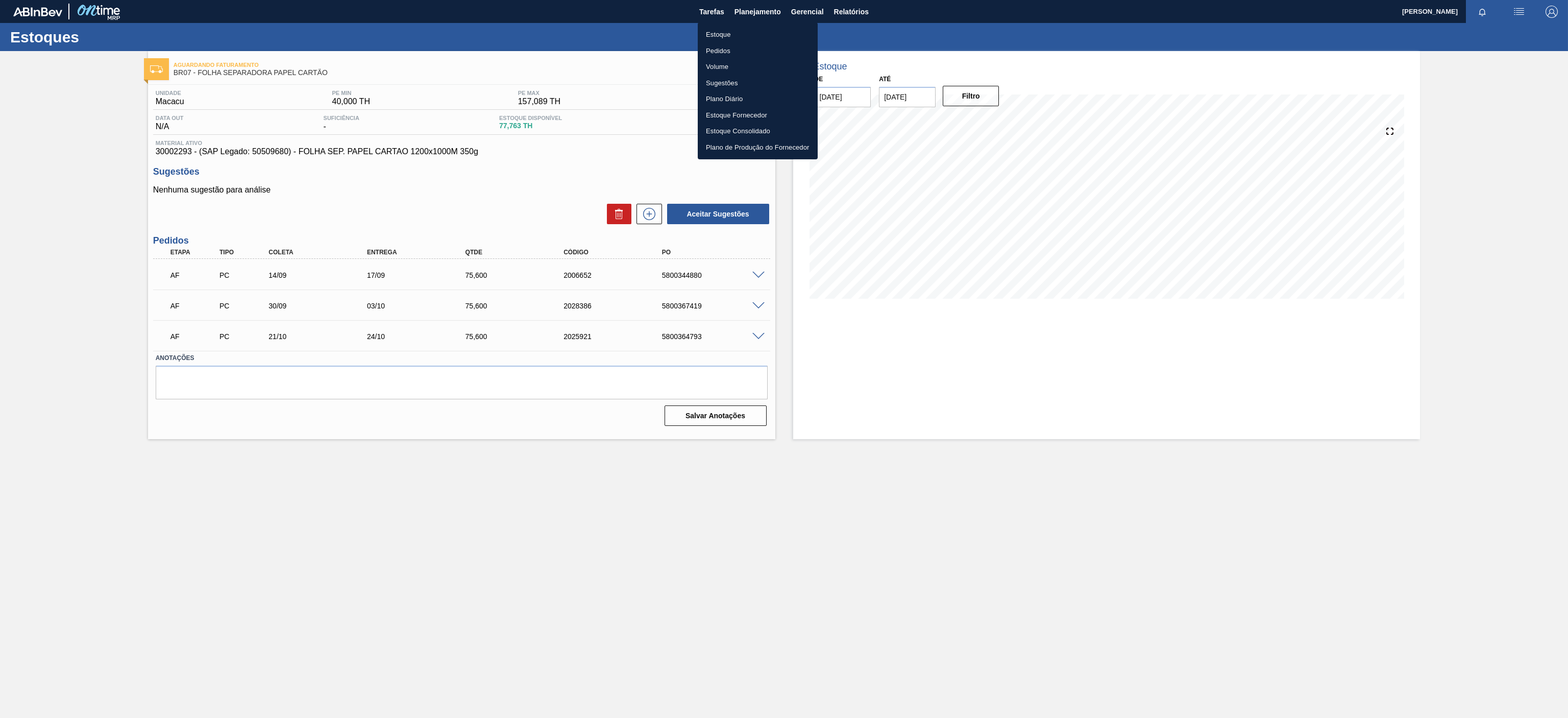
click at [714, 30] on li "Estoque" at bounding box center [757, 34] width 120 height 17
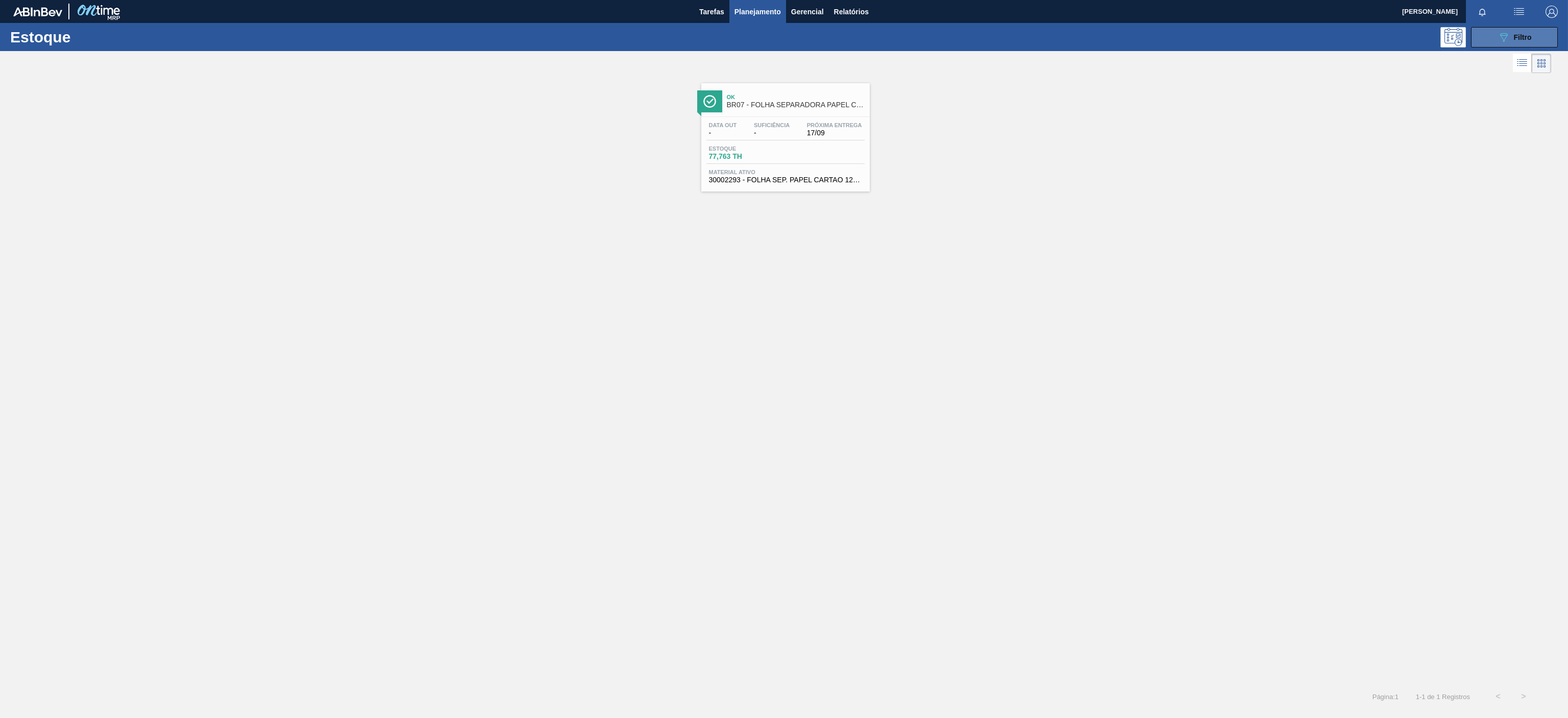
click at [1515, 39] on span "Filtro" at bounding box center [1522, 37] width 18 height 8
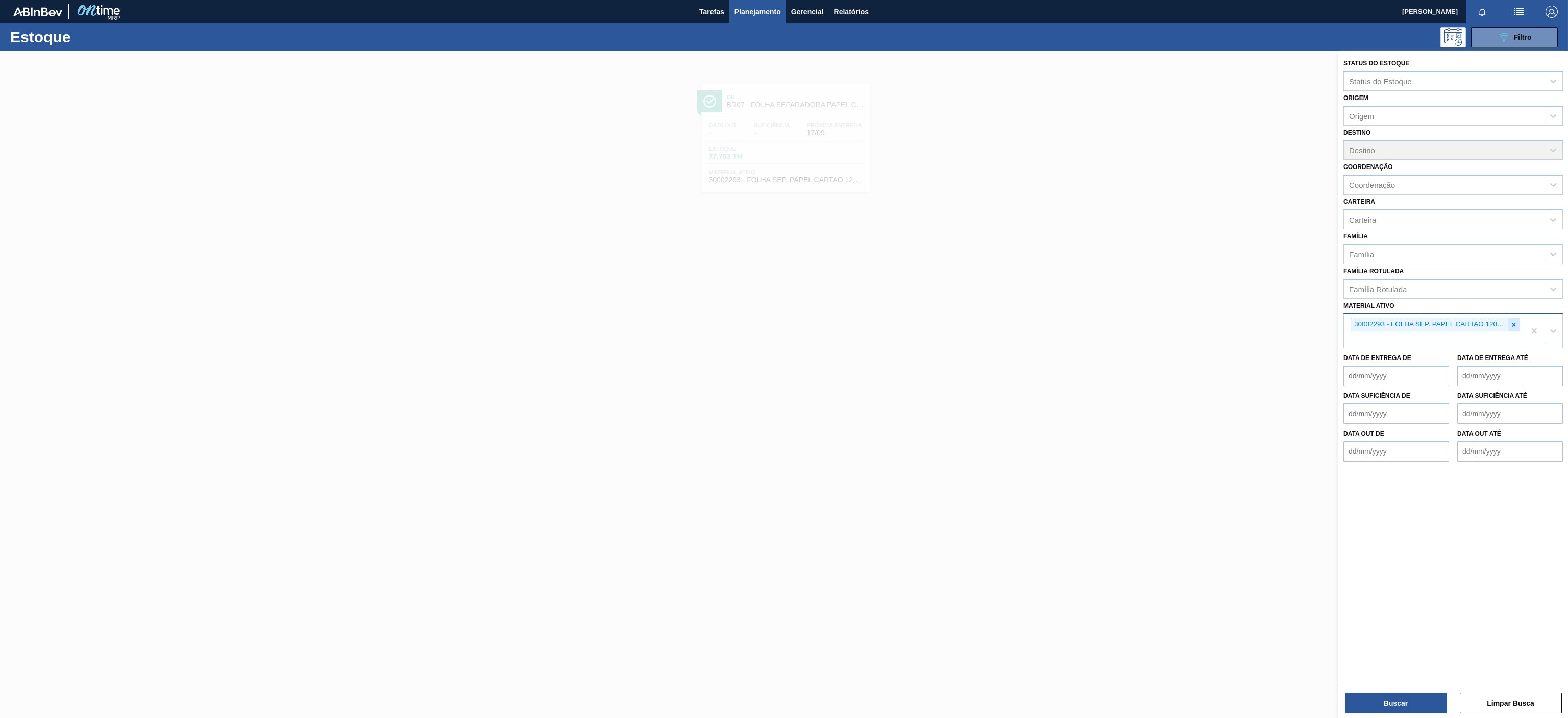
drag, startPoint x: 1516, startPoint y: 324, endPoint x: 1511, endPoint y: 326, distance: 5.4
click at [1515, 324] on icon at bounding box center [1514, 324] width 7 height 7
click at [1390, 318] on div "Material ativo" at bounding box center [1444, 324] width 200 height 15
click at [1401, 325] on div "Material ativo" at bounding box center [1444, 324] width 200 height 15
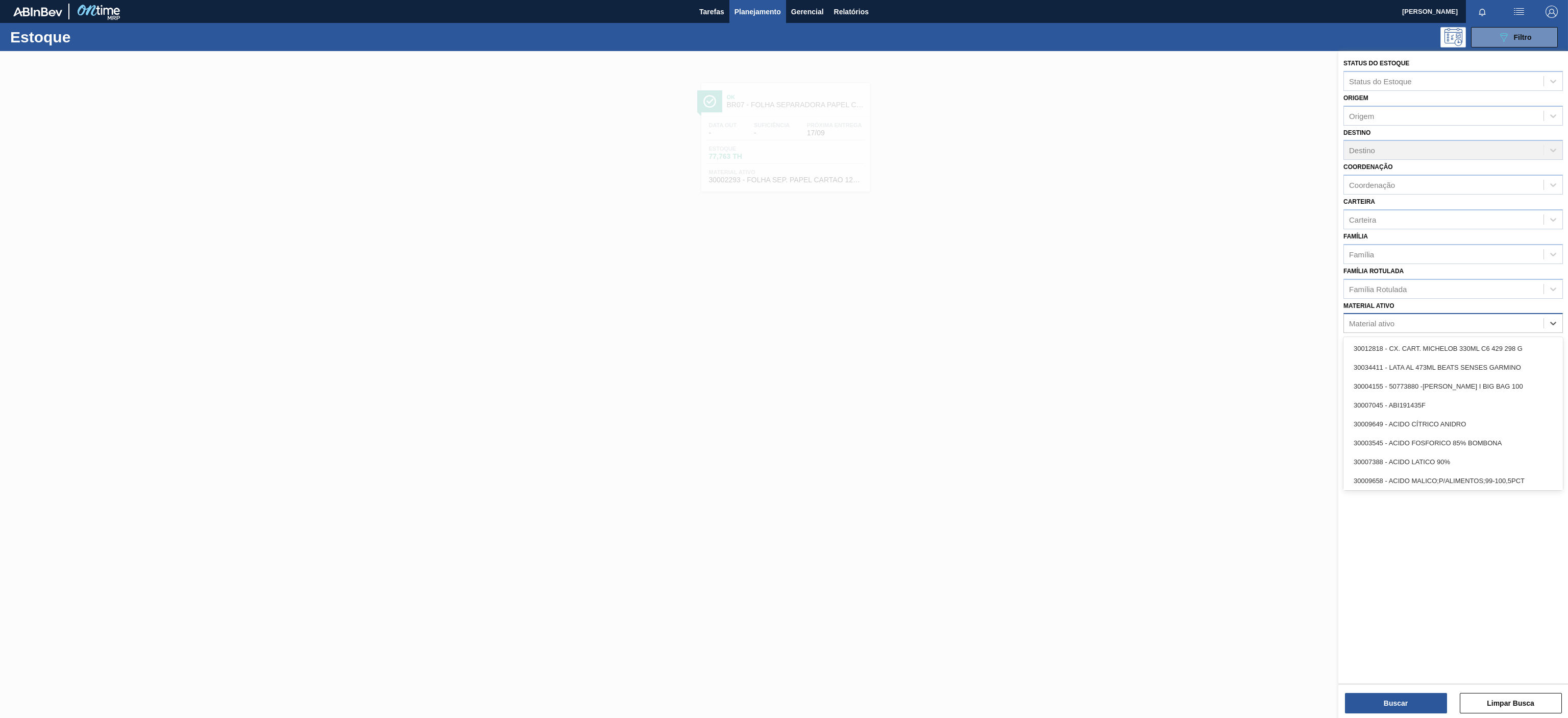
click at [1390, 314] on div "Material ativo" at bounding box center [1453, 323] width 220 height 20
paste ativo "30008614"
type ativo "30008614"
drag, startPoint x: 1399, startPoint y: 344, endPoint x: 1397, endPoint y: 359, distance: 15.1
click at [1399, 345] on div "30008614 - FILME CONTR. LISO 620X45 MICRAS" at bounding box center [1453, 348] width 220 height 19
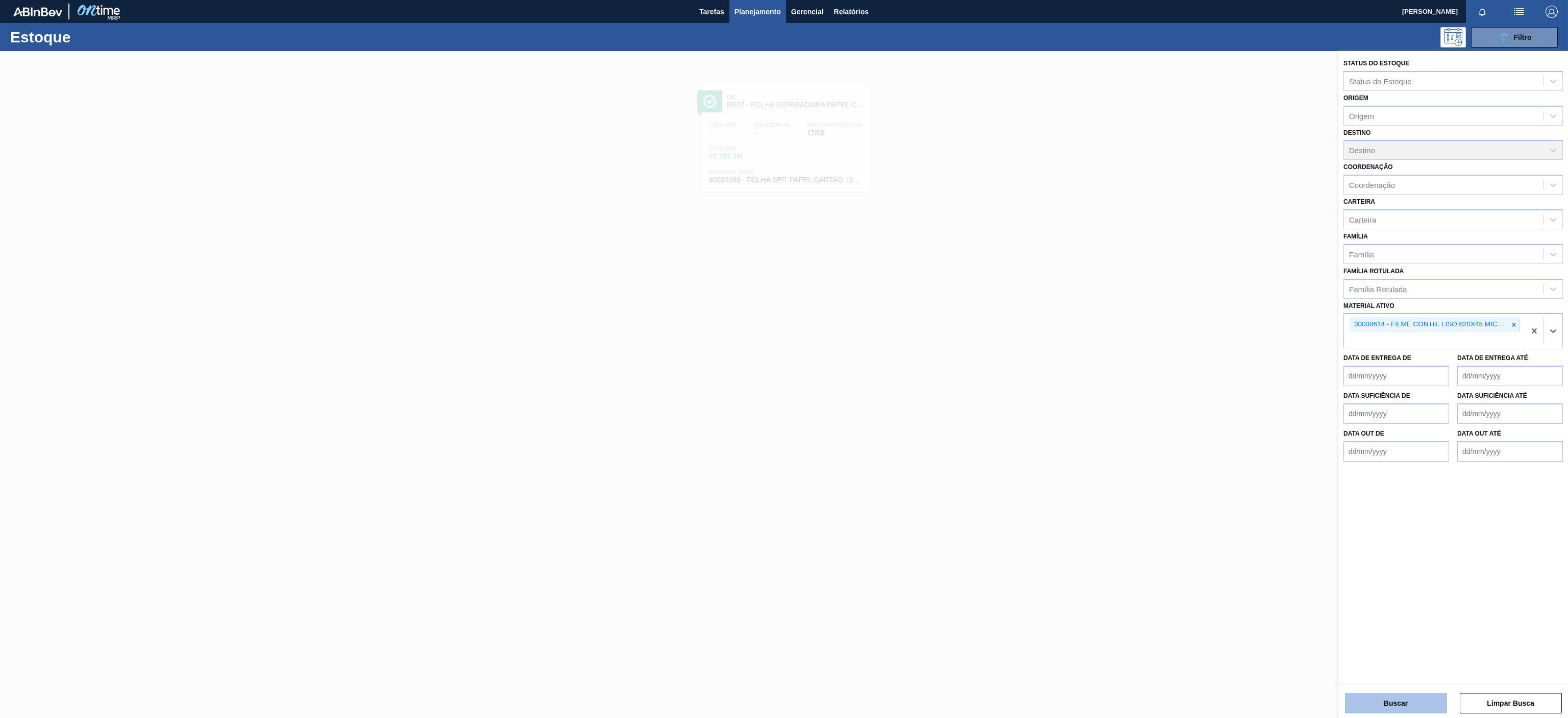
click at [1376, 702] on button "Buscar" at bounding box center [1396, 703] width 102 height 21
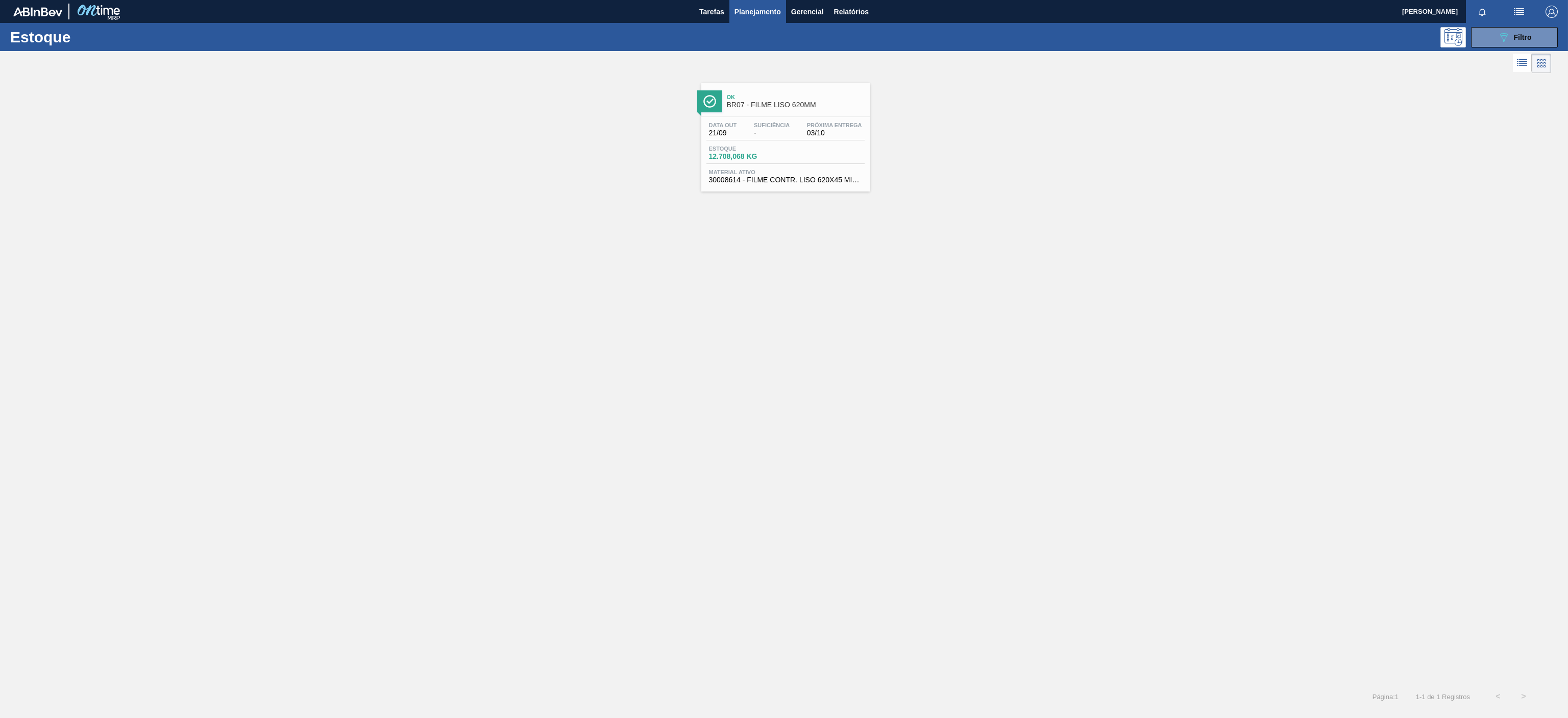
click at [833, 138] on div "Data [DATE] Suficiência - Próxima Entrega 03/10" at bounding box center [785, 131] width 158 height 19
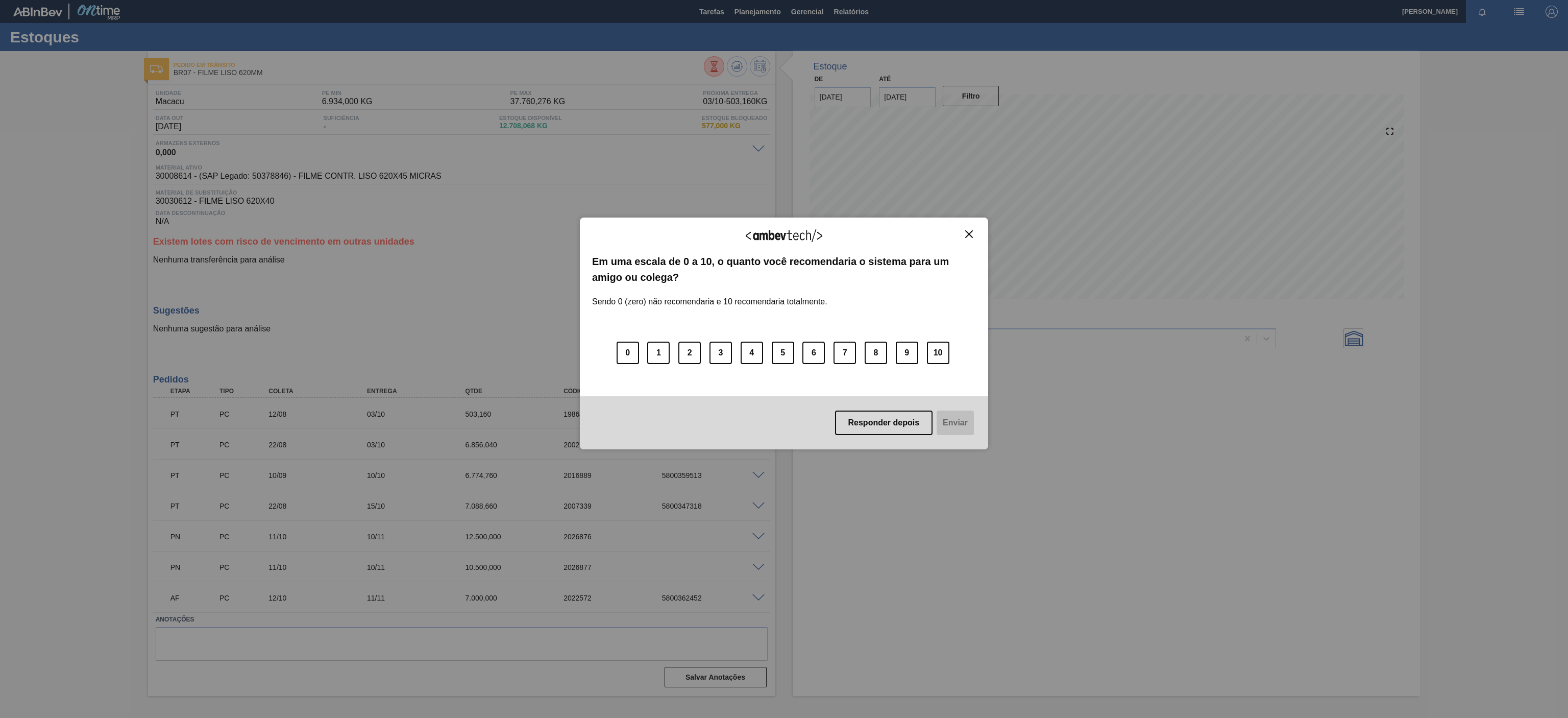
click at [967, 232] on img "Close" at bounding box center [969, 234] width 8 height 8
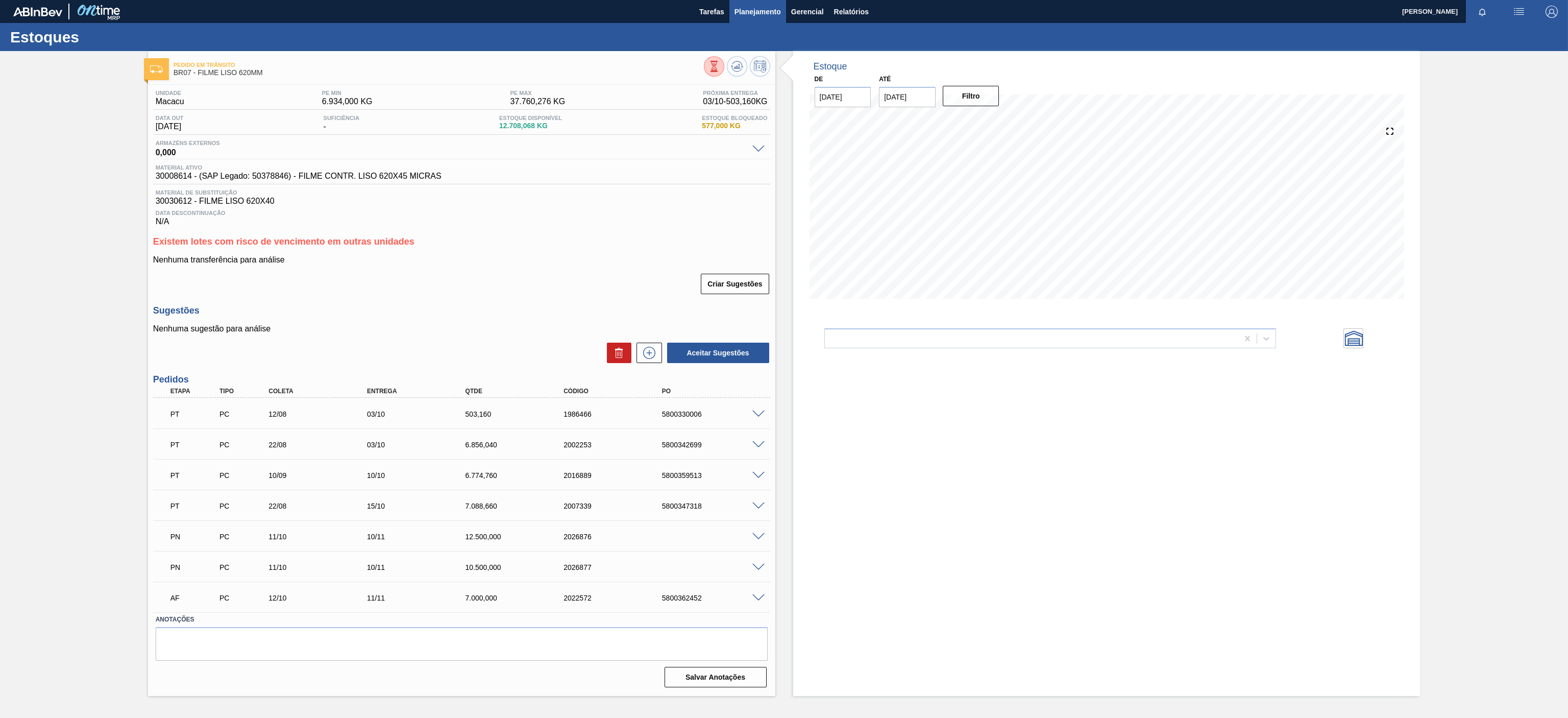
click at [756, 11] on span "Planejamento" at bounding box center [758, 11] width 46 height 13
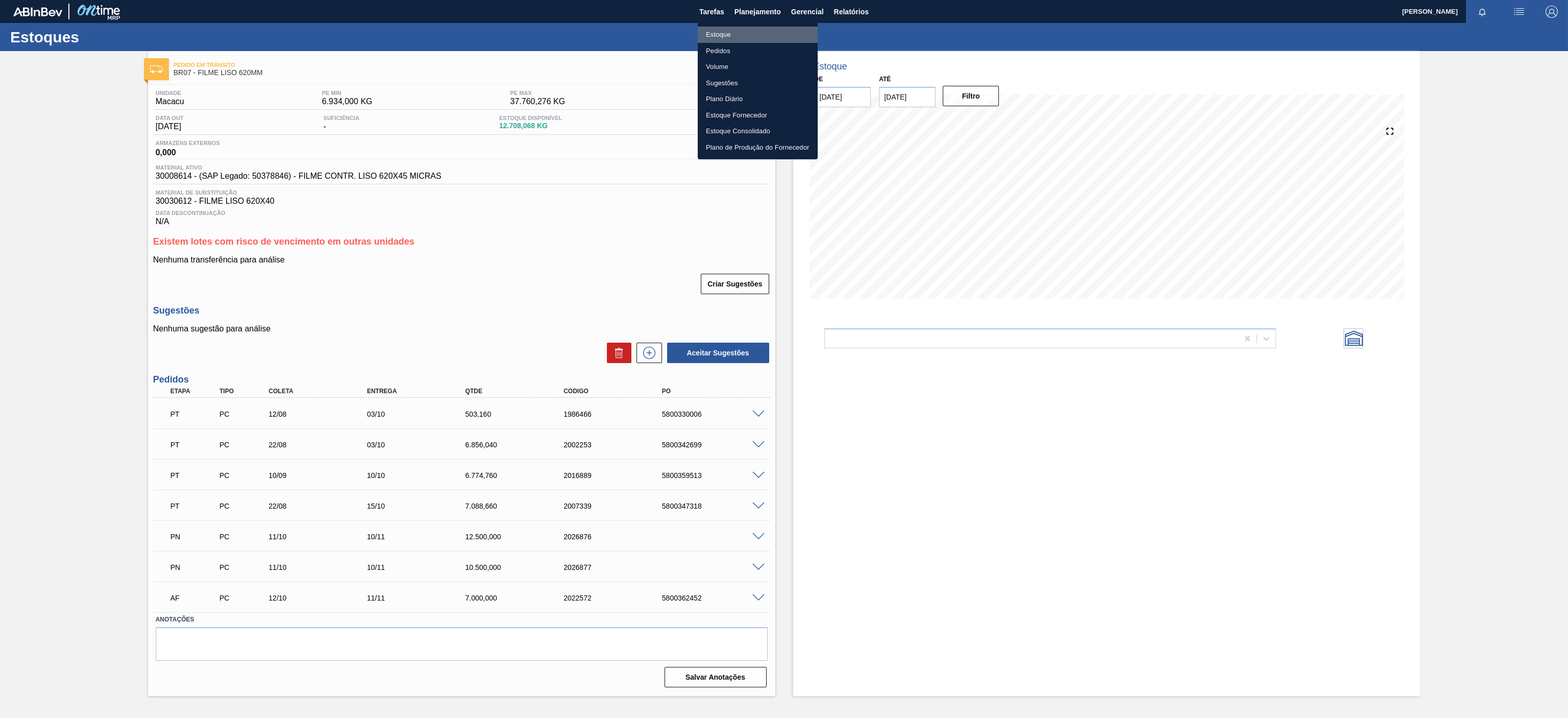
click at [714, 30] on li "Estoque" at bounding box center [757, 34] width 120 height 17
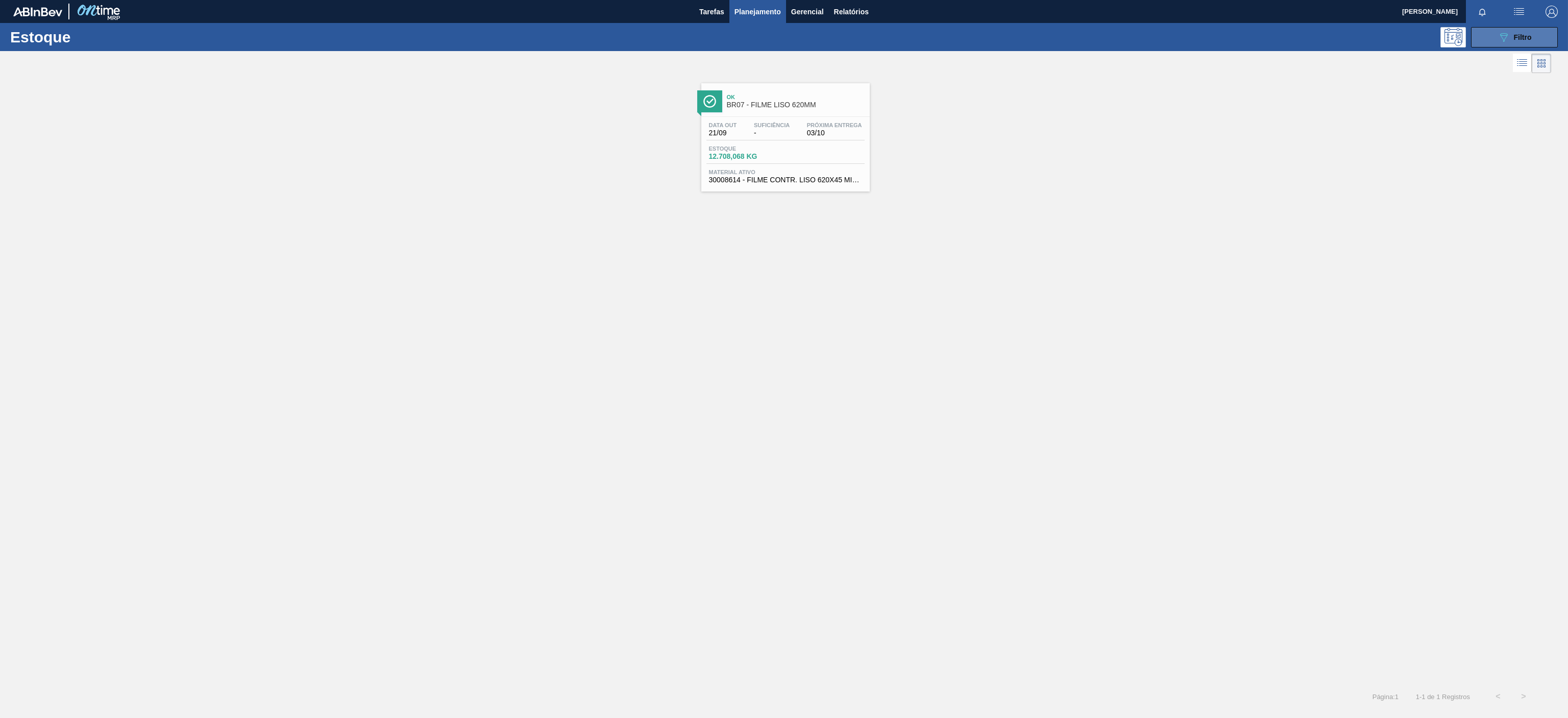
click at [1524, 37] on span "Filtro" at bounding box center [1522, 37] width 18 height 8
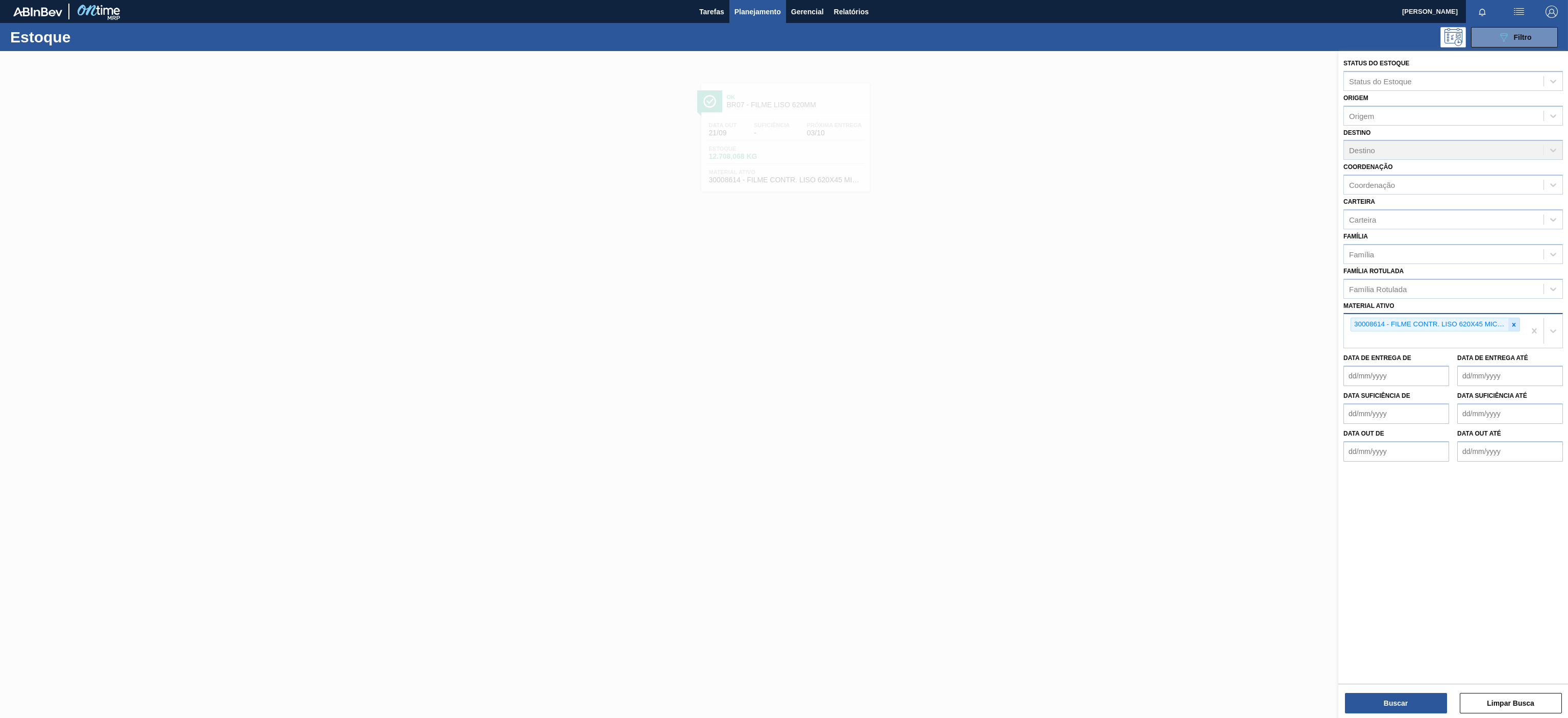
click at [1516, 324] on icon at bounding box center [1514, 324] width 7 height 7
paste ativo "30003697"
type ativo "30003697"
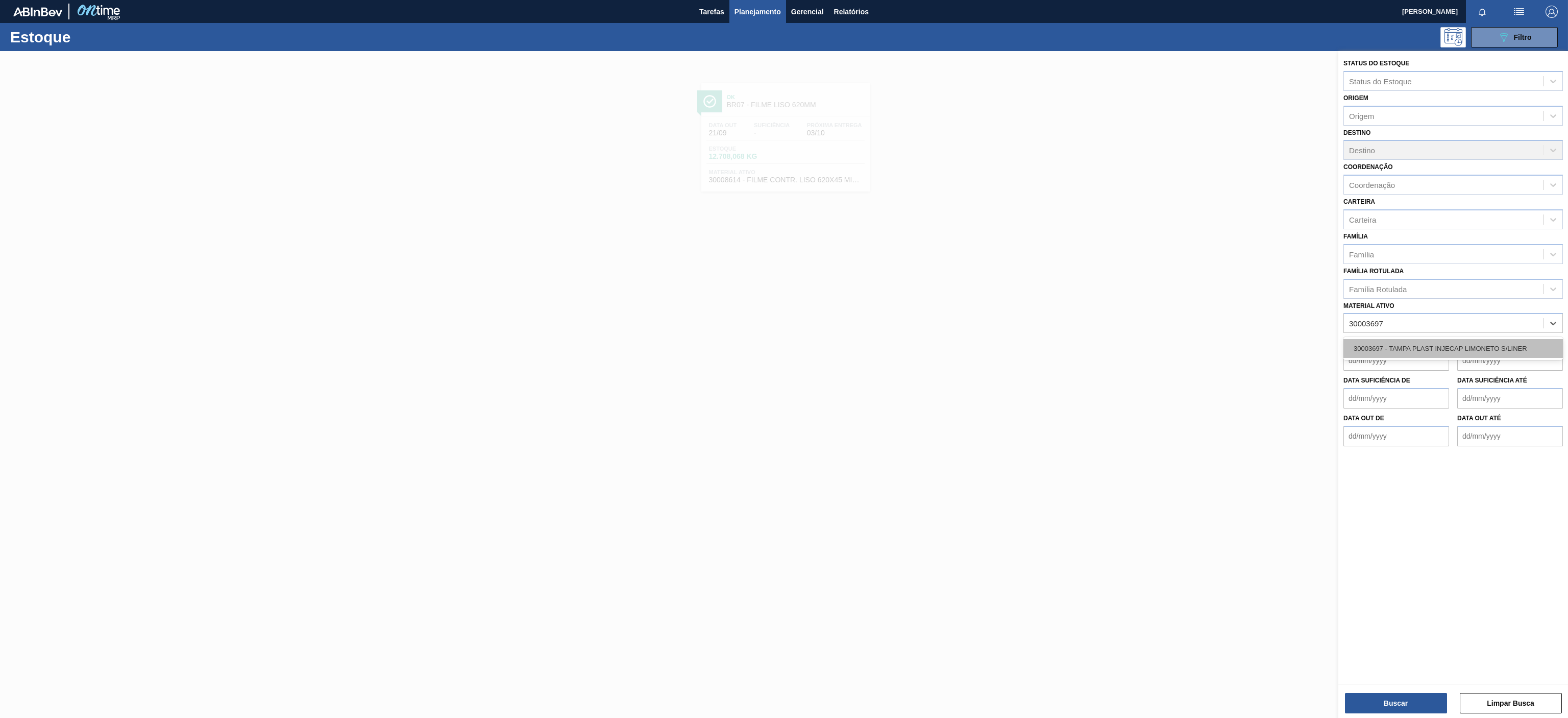
click at [1480, 348] on div "30003697 - TAMPA PLAST INJECAP LIMONETO S/LINER" at bounding box center [1453, 348] width 220 height 19
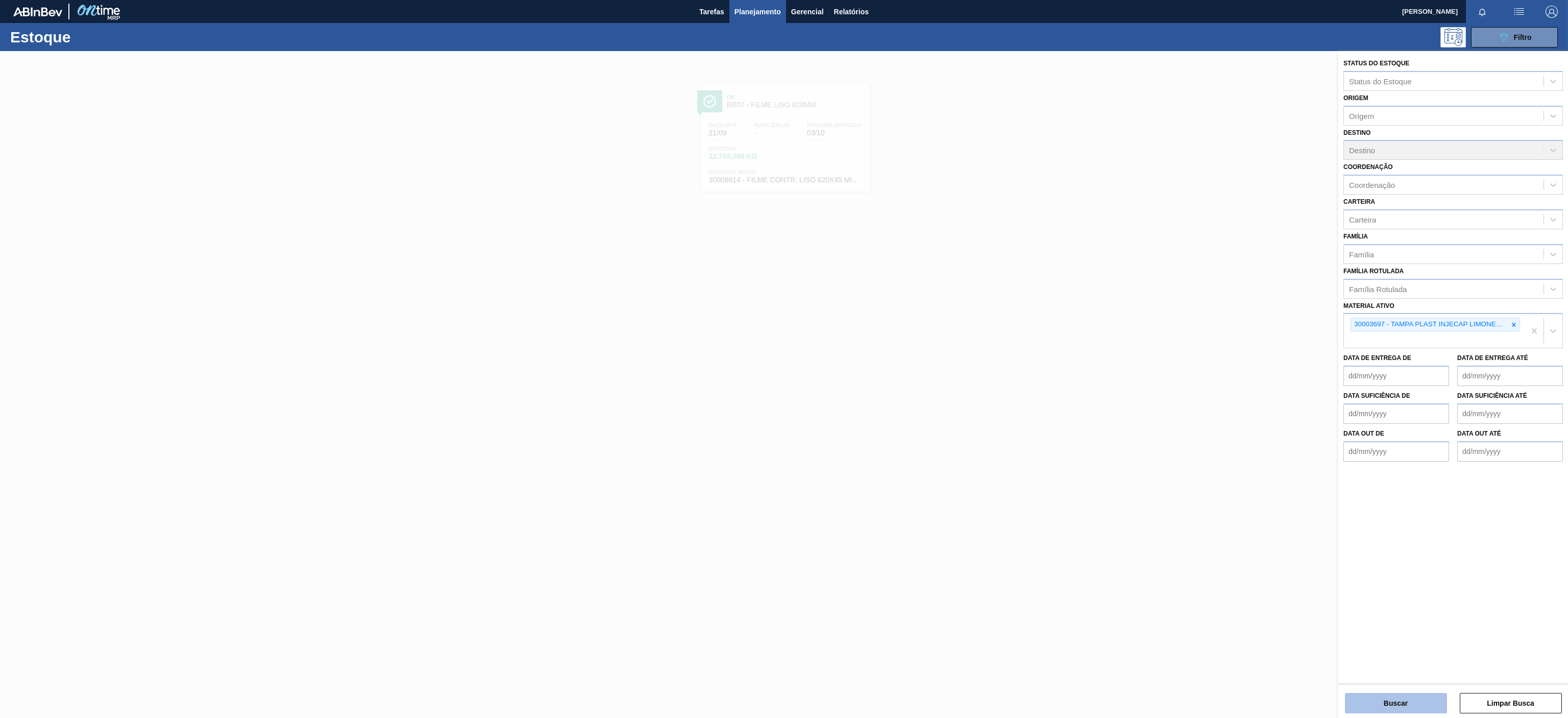
click at [1383, 707] on button "Buscar" at bounding box center [1396, 703] width 102 height 21
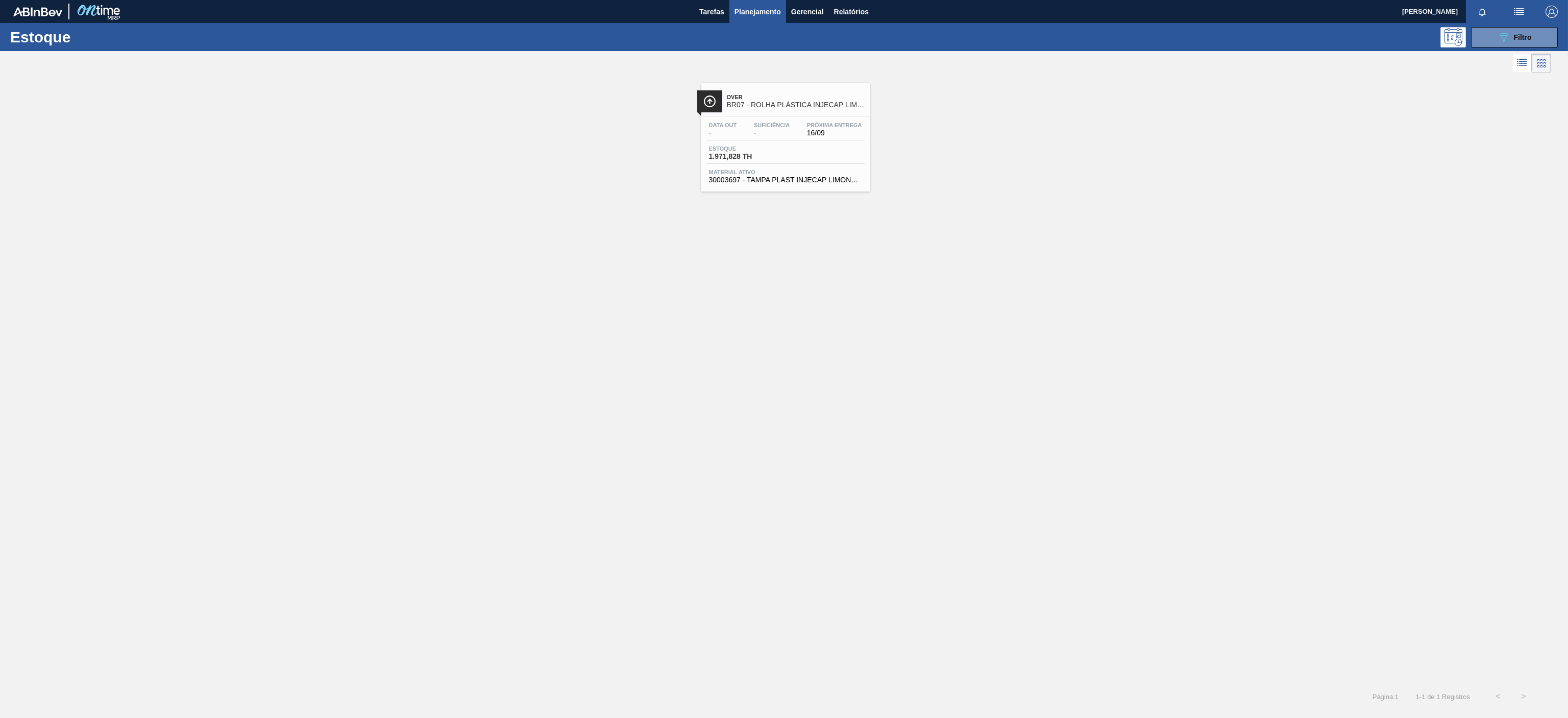
click at [1531, 48] on div "Estoque 089F7B8B-B2A5-4AFE-B5C0-19BA573D28AC Filtro" at bounding box center [784, 37] width 1568 height 28
click at [1517, 36] on span "Filtro" at bounding box center [1522, 37] width 18 height 8
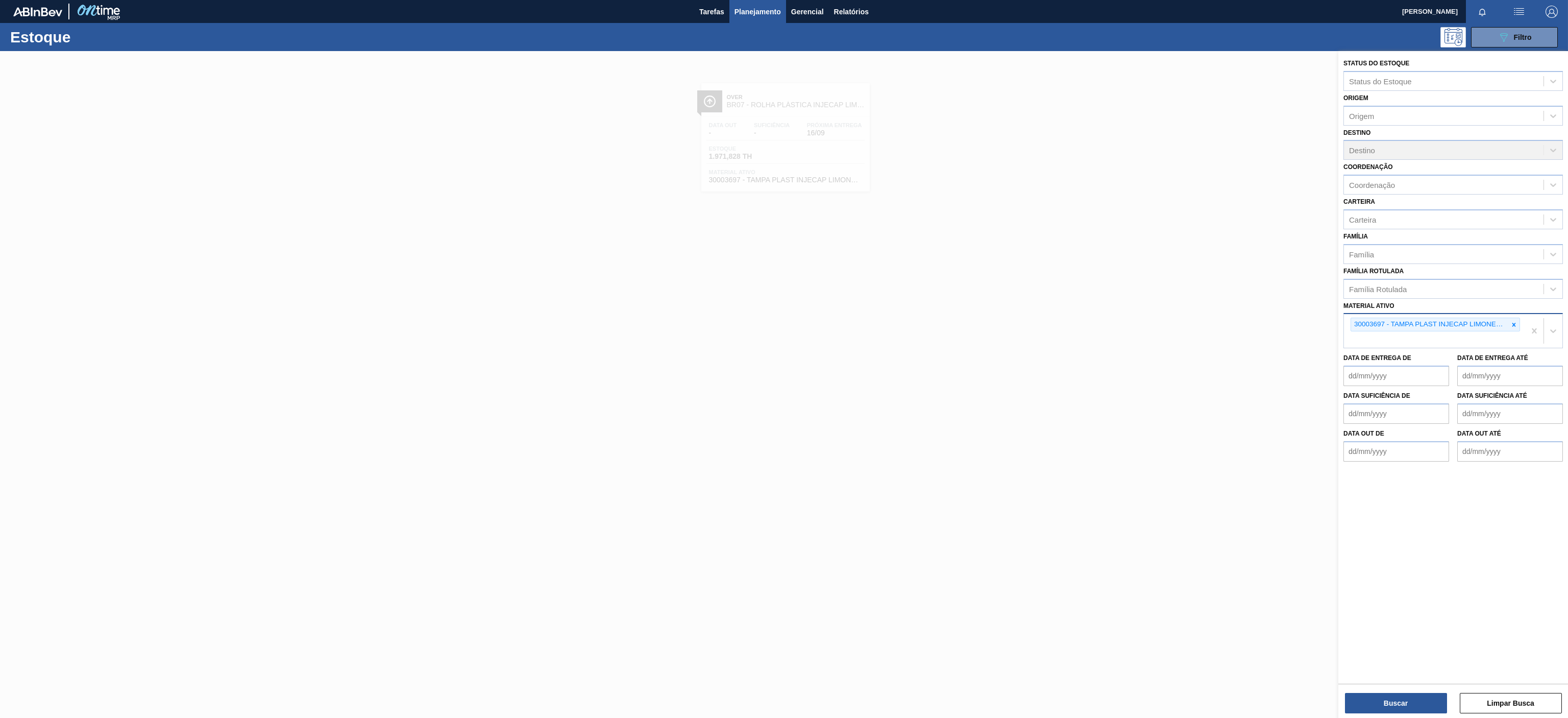
click at [1519, 332] on div "30003697 - TAMPA PLAST INJECAP LIMONETO S/LINER" at bounding box center [1435, 324] width 169 height 14
click at [1511, 322] on icon at bounding box center [1514, 324] width 7 height 7
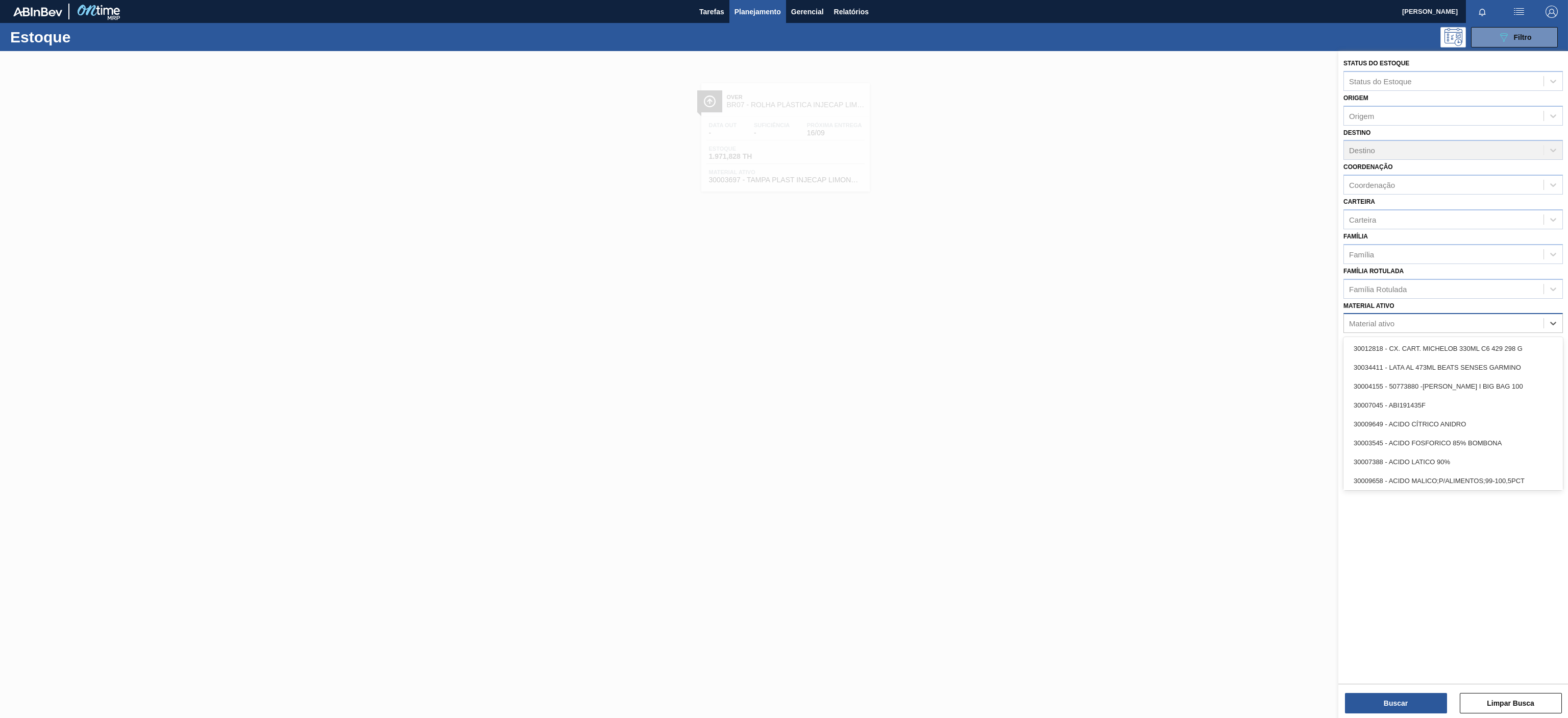
paste ativo "30030372"
type ativo "30030372"
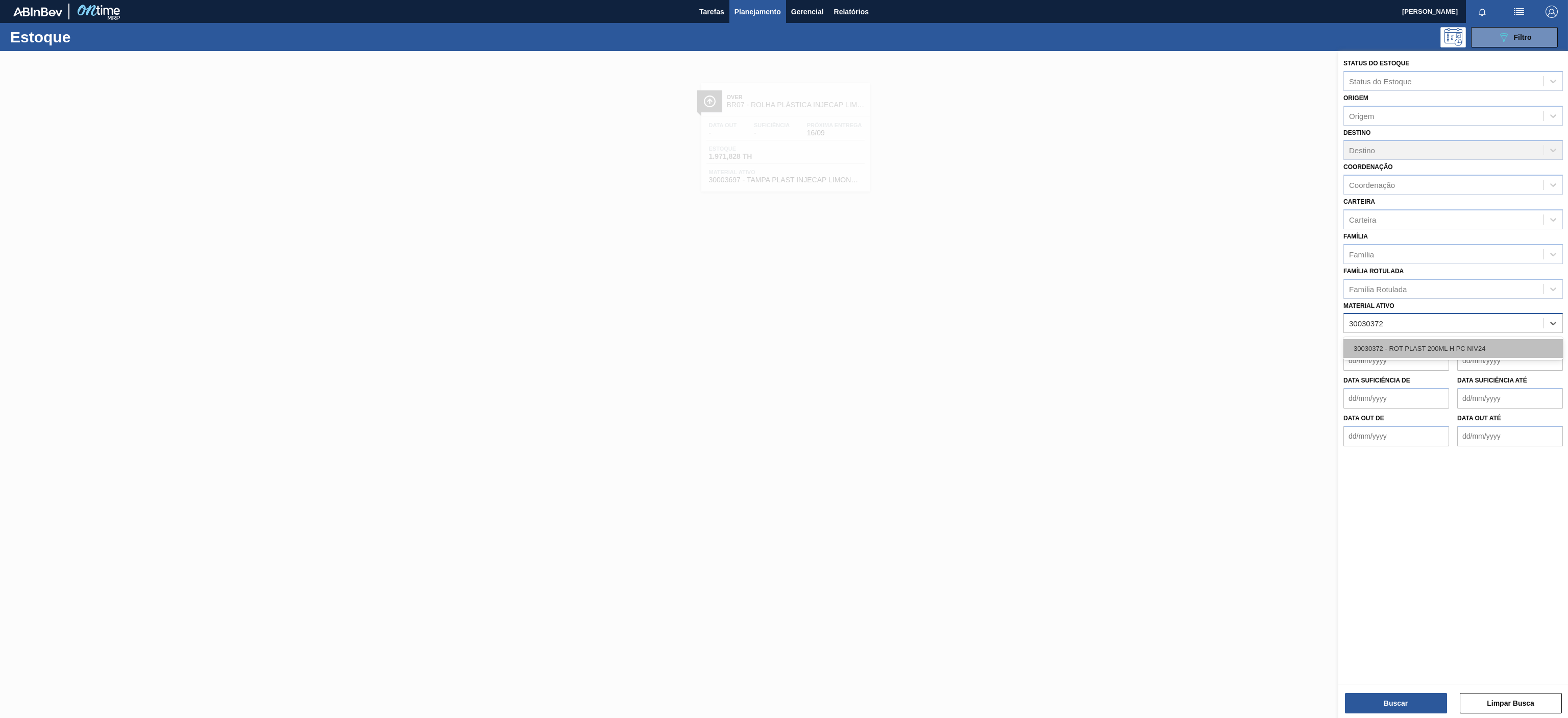
click at [1410, 356] on div "30030372 - ROT PLAST 200ML H PC NIV24" at bounding box center [1453, 348] width 220 height 19
click at [1401, 705] on button "Buscar" at bounding box center [1396, 703] width 102 height 21
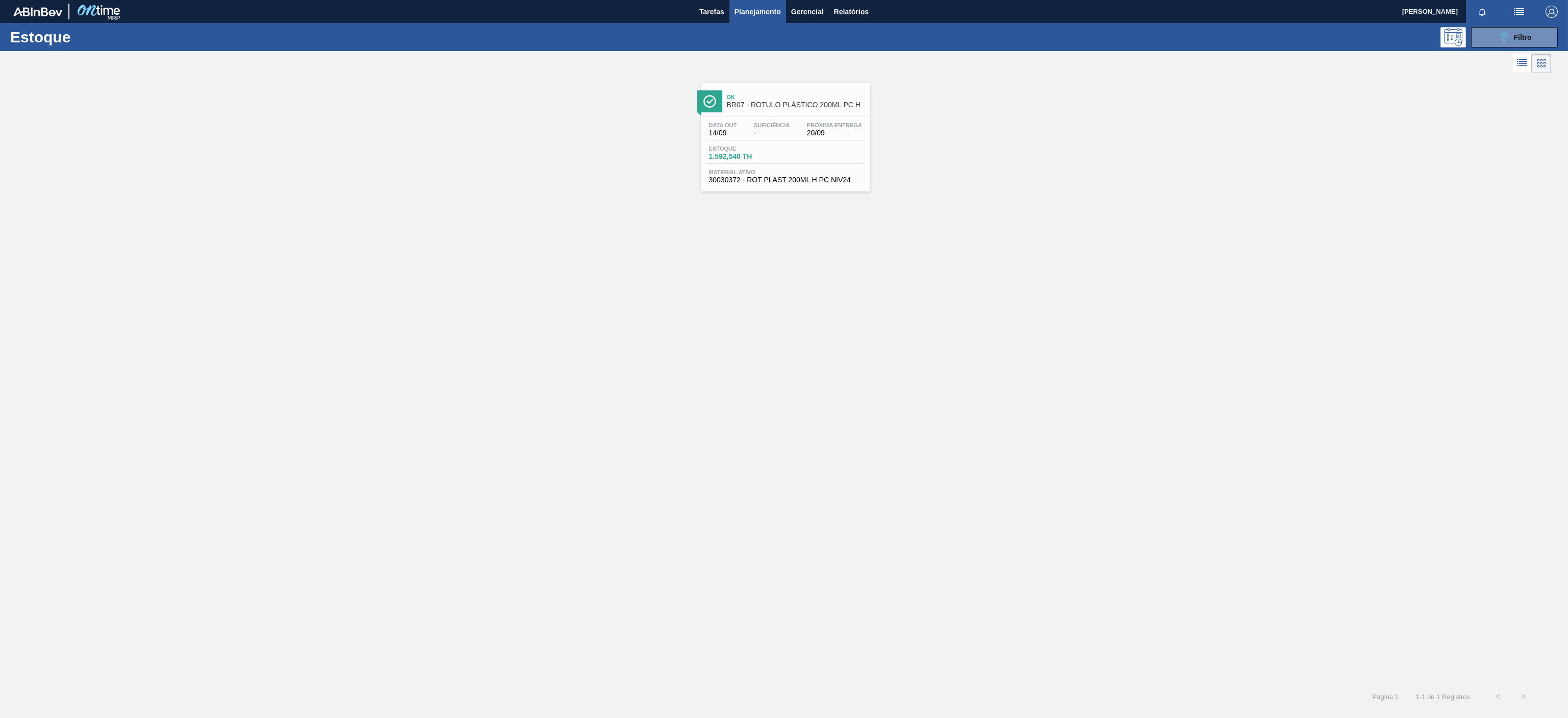
click at [818, 105] on span "BR07 - RÓTULO PLÁSTICO 200ML PC H" at bounding box center [796, 105] width 138 height 8
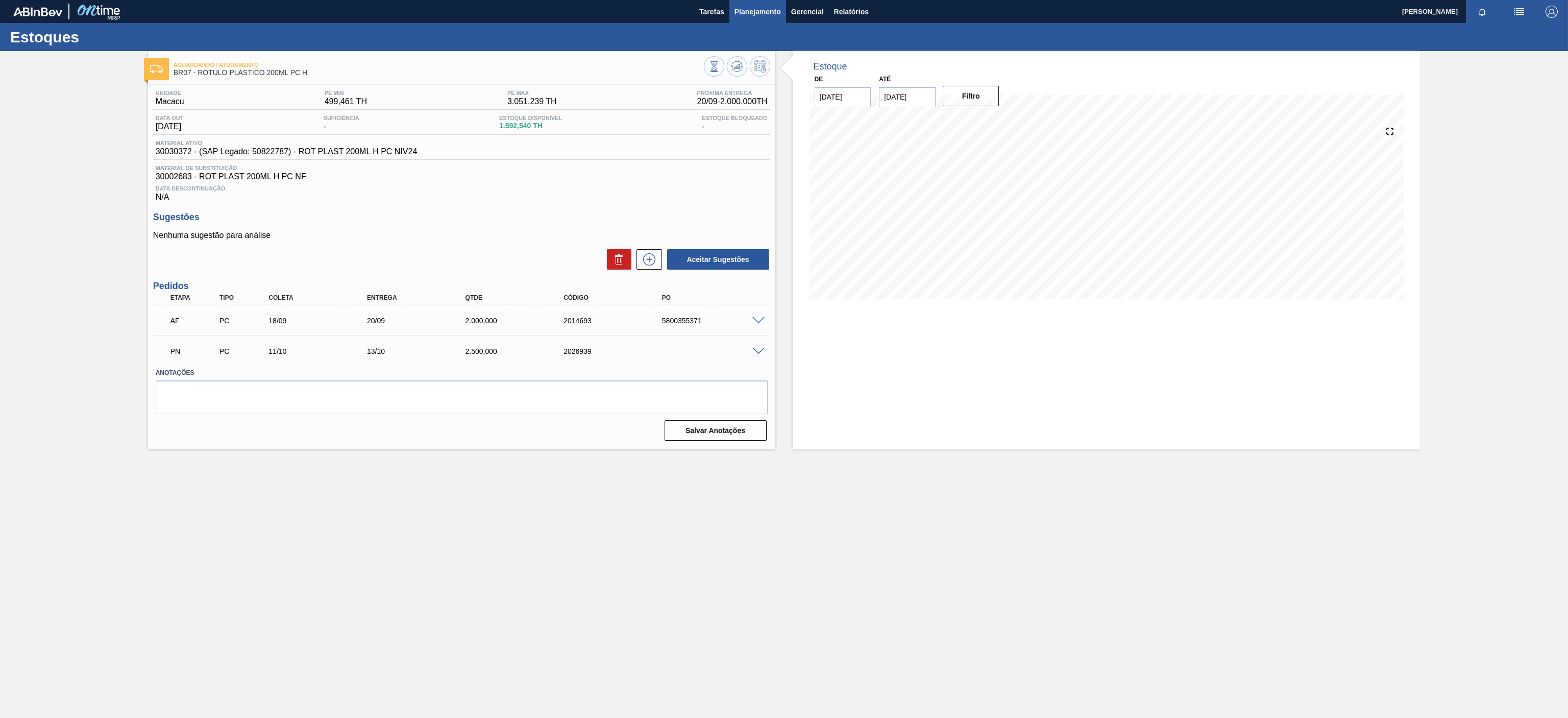
click at [749, 7] on span "Planejamento" at bounding box center [758, 11] width 46 height 13
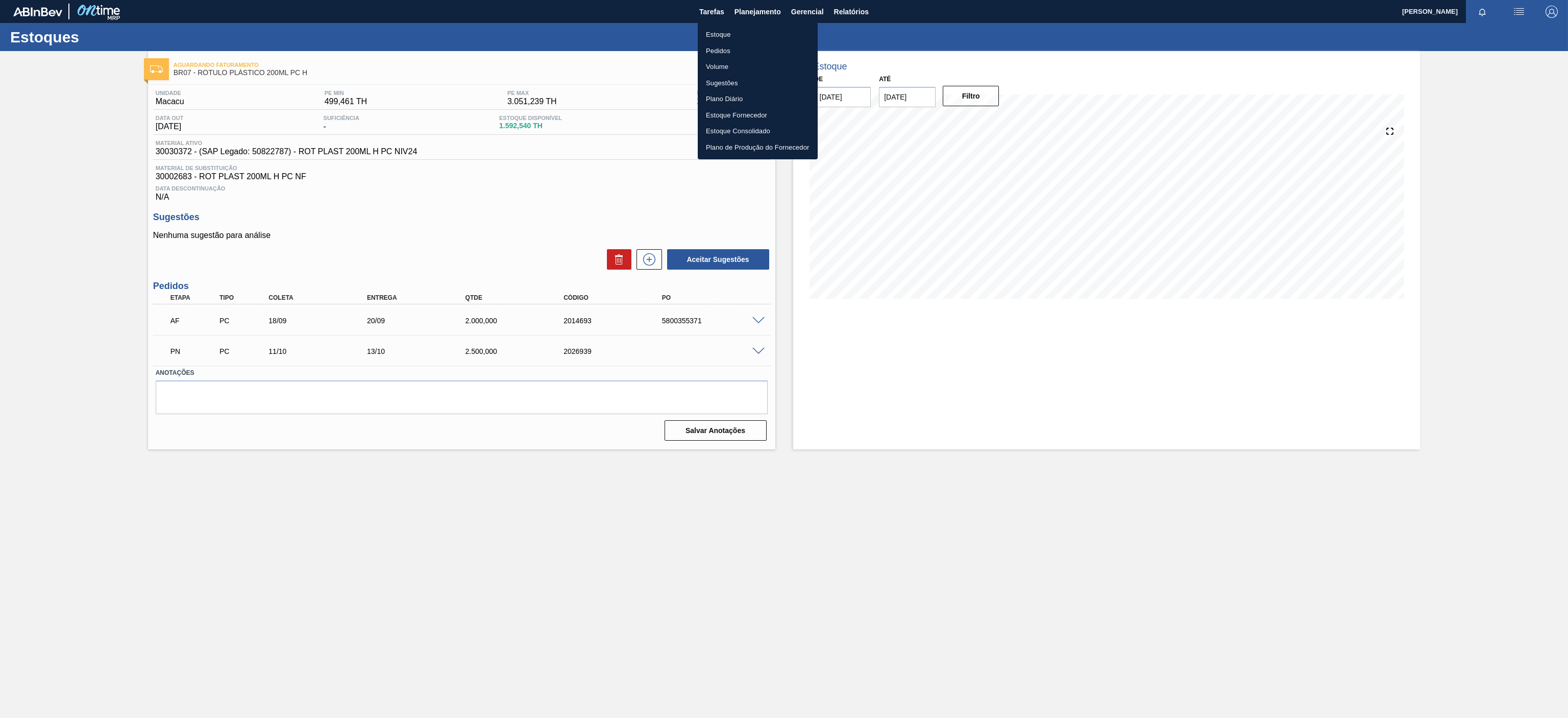
click at [721, 36] on li "Estoque" at bounding box center [757, 34] width 120 height 17
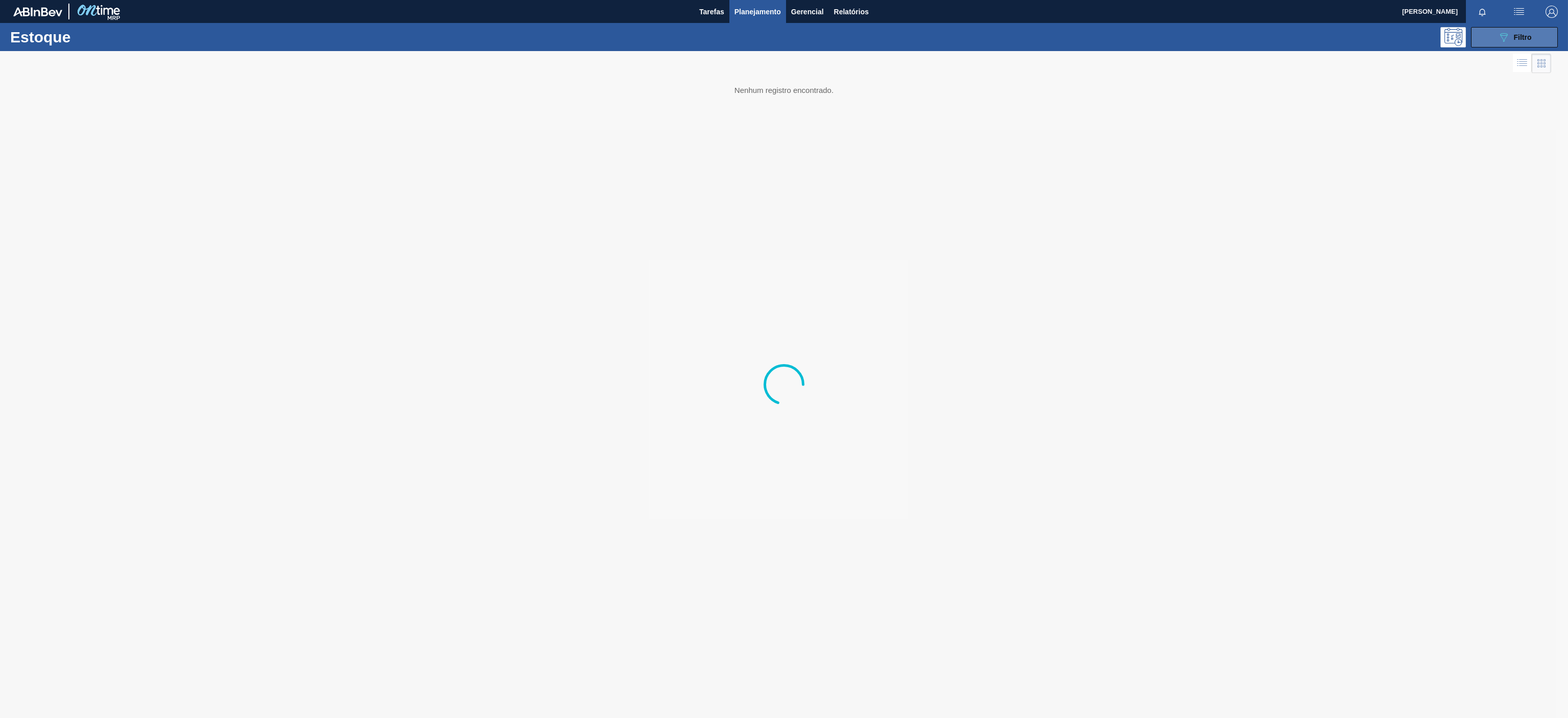
click at [1513, 28] on button "089F7B8B-B2A5-4AFE-B5C0-19BA573D28AC Filtro" at bounding box center [1514, 37] width 87 height 21
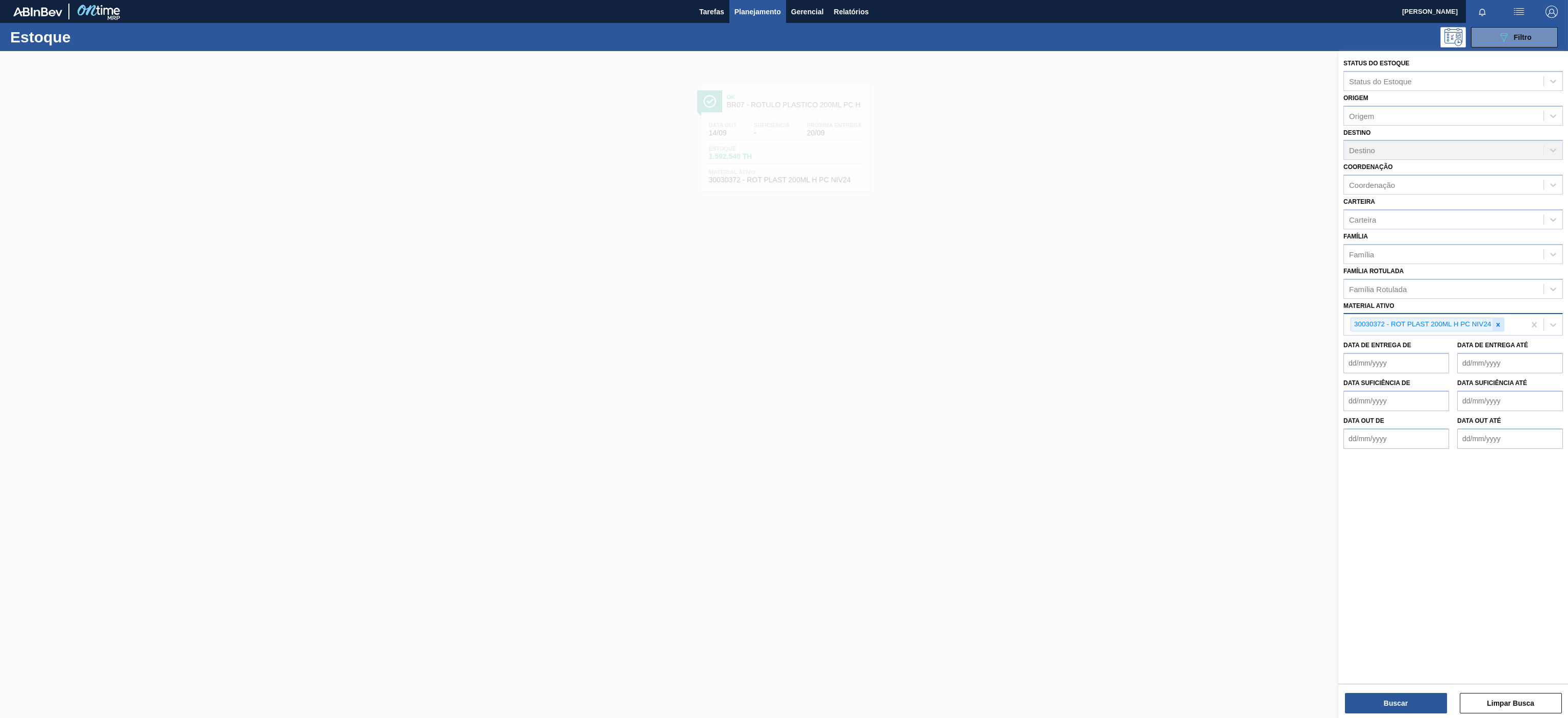
click at [1493, 324] on div at bounding box center [1498, 324] width 11 height 13
paste ativo "30034490"
type ativo "30034490"
click at [1423, 359] on div "30034490 - PREFORMA 13,7G CRISTAL 60% REC" at bounding box center [1453, 348] width 220 height 23
click at [1417, 353] on div "30034490 - PREFORMA 13,7G CRISTAL 60% REC" at bounding box center [1453, 348] width 220 height 19
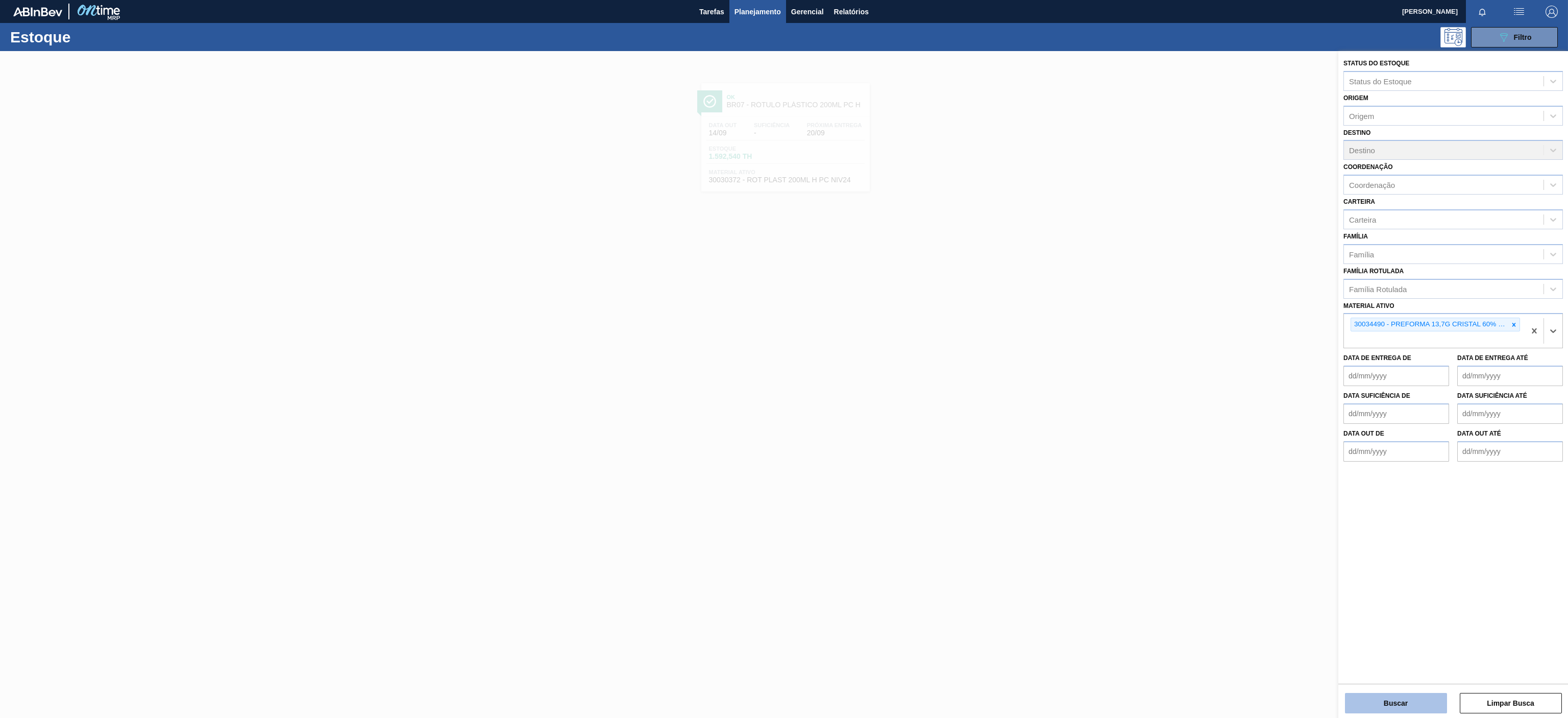
click at [1397, 704] on button "Buscar" at bounding box center [1396, 703] width 102 height 21
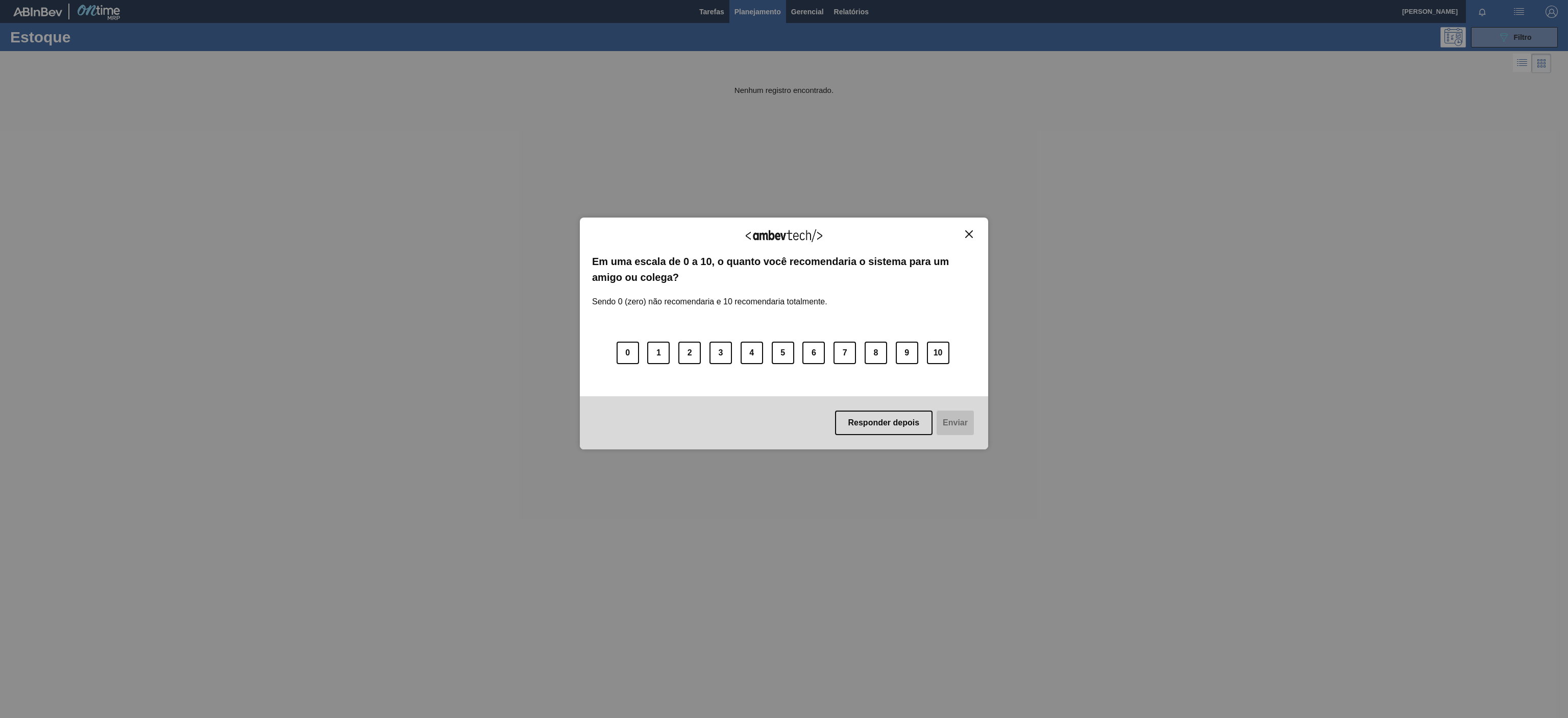
click at [972, 238] on button "Close" at bounding box center [969, 234] width 14 height 9
